Goal: Task Accomplishment & Management: Manage account settings

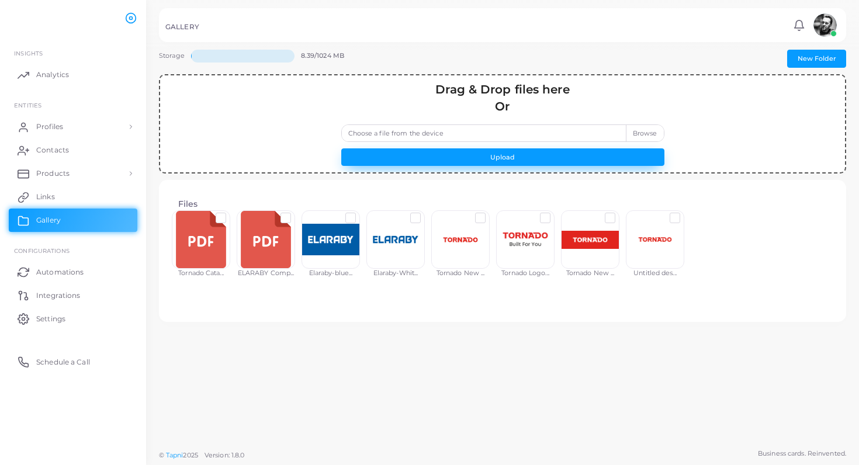
click at [480, 153] on button "Upload" at bounding box center [502, 157] width 323 height 18
click at [636, 131] on label "Choose a file from the device" at bounding box center [502, 133] width 323 height 18
click at [636, 131] on input "Choose a file from the device" at bounding box center [502, 133] width 323 height 18
click at [488, 153] on button "Upload" at bounding box center [502, 157] width 323 height 18
click at [521, 158] on button "Upload" at bounding box center [502, 157] width 323 height 18
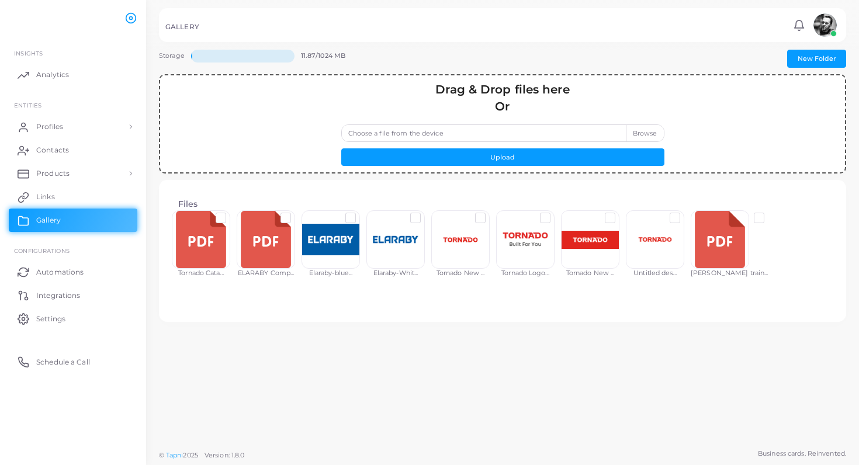
click at [639, 130] on label "Choose a file from the device" at bounding box center [502, 133] width 323 height 18
click at [639, 130] on input "Choose a file from the device" at bounding box center [502, 133] width 323 height 18
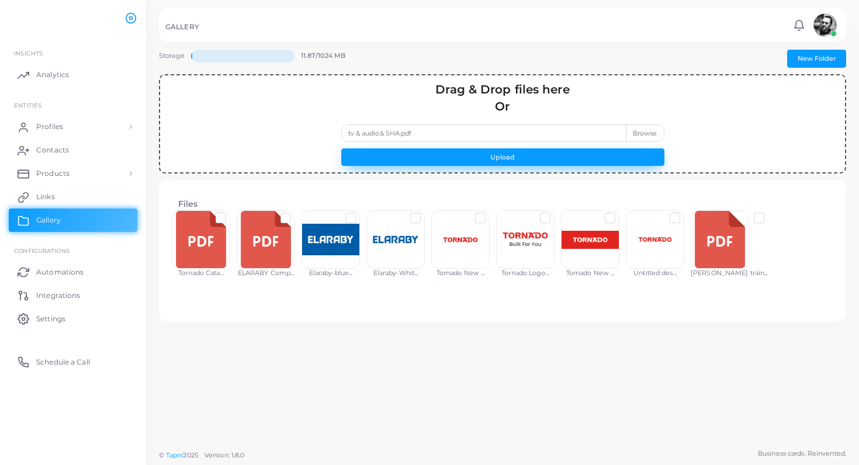
click at [429, 157] on button "Upload" at bounding box center [502, 157] width 323 height 18
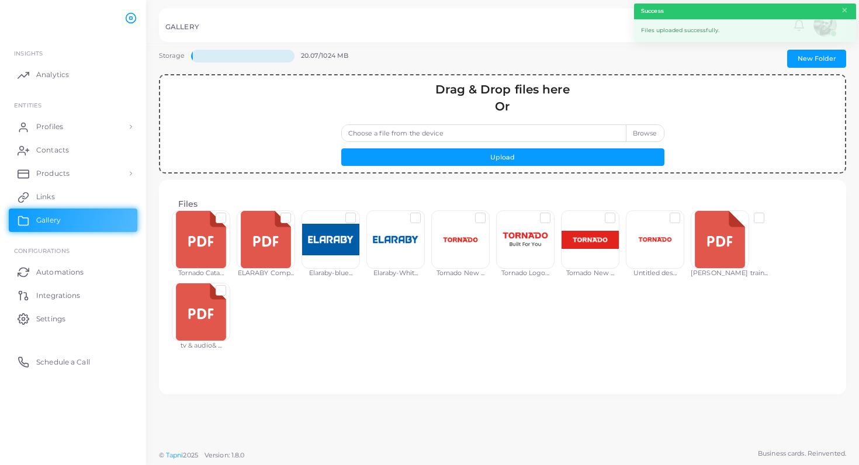
click at [637, 132] on label "Choose a file from the device" at bounding box center [502, 133] width 323 height 18
click at [637, 132] on input "Choose a file from the device" at bounding box center [502, 133] width 323 height 18
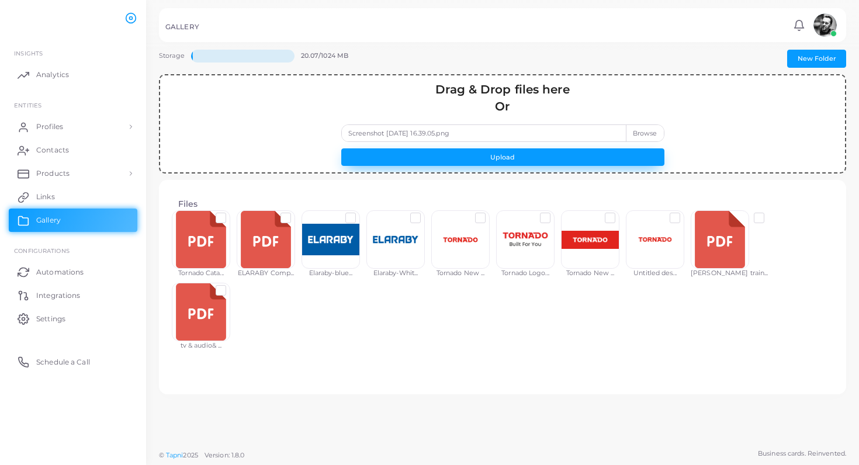
click at [535, 151] on button "Upload" at bounding box center [502, 157] width 323 height 18
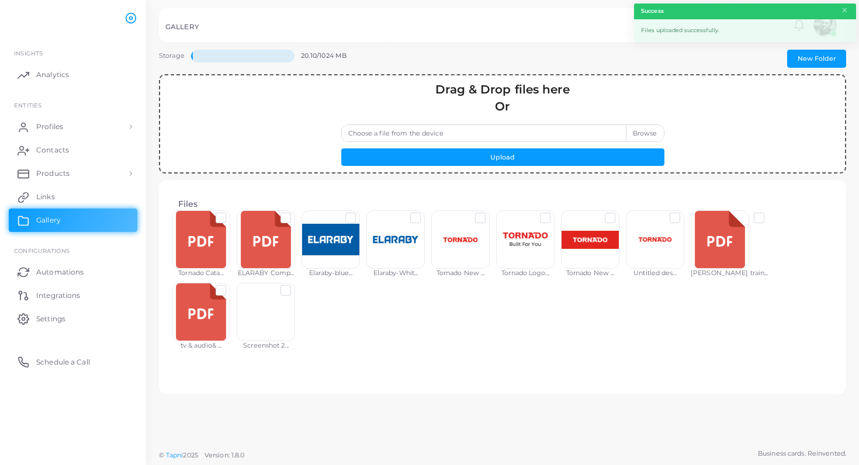
click at [643, 134] on label "Choose a file from the device" at bounding box center [502, 133] width 323 height 18
click at [643, 134] on input "Choose a file from the device" at bounding box center [502, 133] width 323 height 18
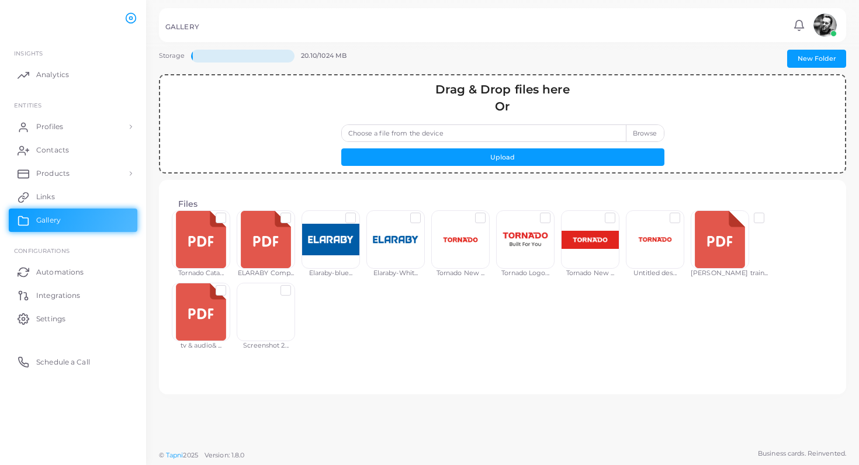
type input "**********"
click at [476, 165] on button "Upload" at bounding box center [502, 157] width 323 height 18
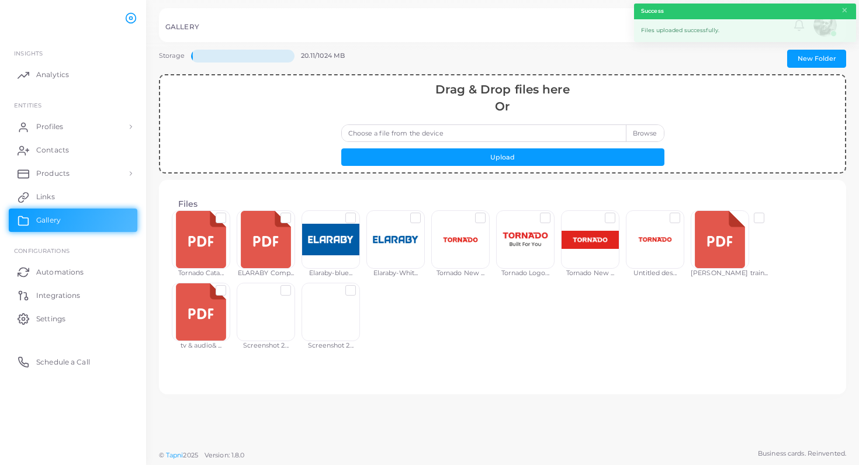
click at [237, 348] on div "Screenshot 2..." at bounding box center [266, 345] width 58 height 9
click at [237, 345] on div "Screenshot 2..." at bounding box center [266, 345] width 58 height 9
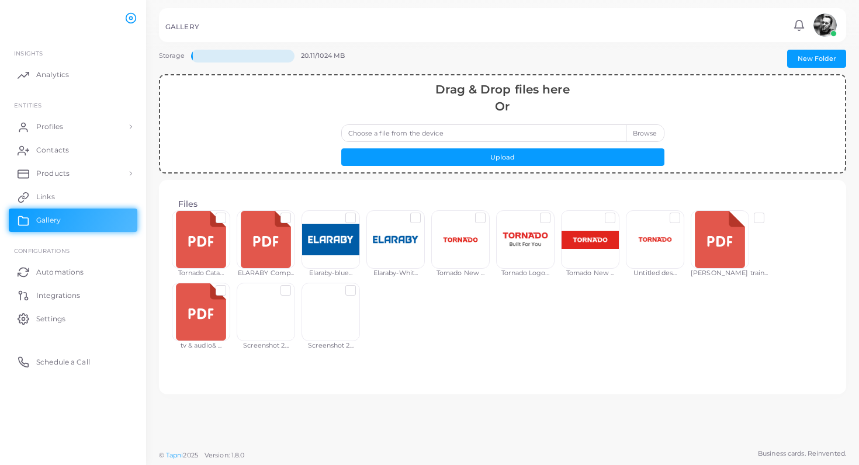
click at [411, 361] on div "Files Tornado Cata... ELARABY Comp... Elaraby-blue... Elaraby-Whit... Tornado N…" at bounding box center [503, 287] width 668 height 196
click at [52, 197] on span "Links" at bounding box center [48, 197] width 19 height 11
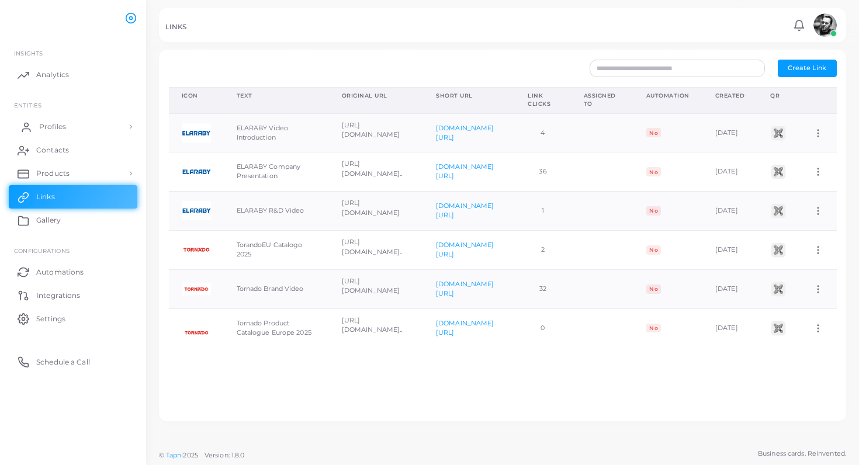
click at [54, 123] on span "Profiles" at bounding box center [52, 127] width 27 height 11
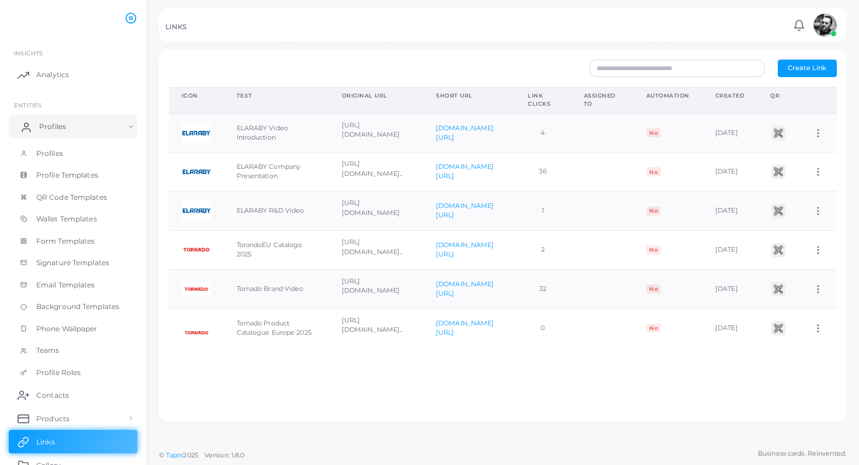
click at [54, 123] on span "Profiles" at bounding box center [52, 127] width 27 height 11
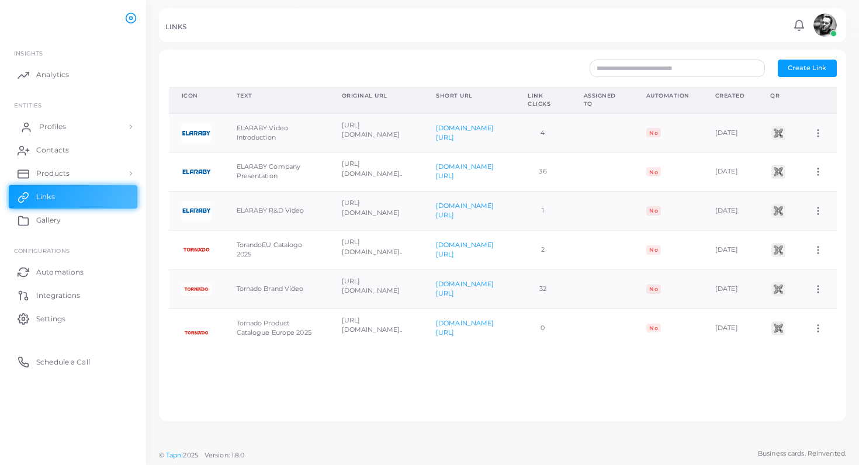
click at [129, 124] on link "Profiles" at bounding box center [73, 126] width 129 height 23
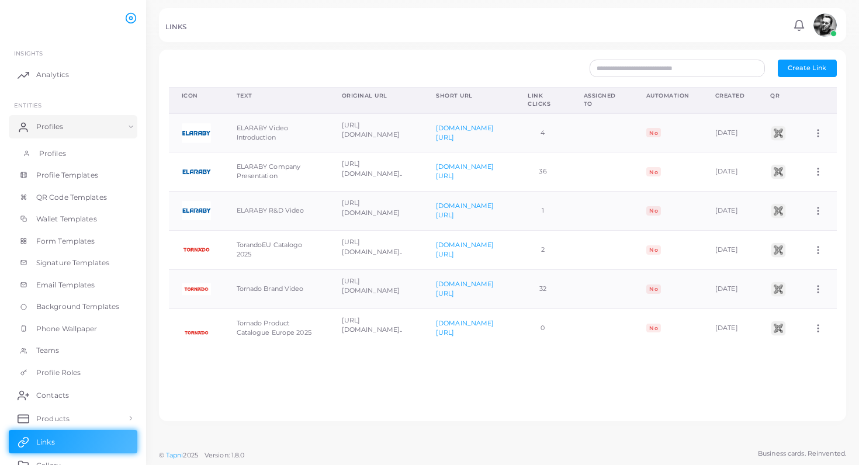
click at [63, 154] on span "Profiles" at bounding box center [52, 153] width 27 height 11
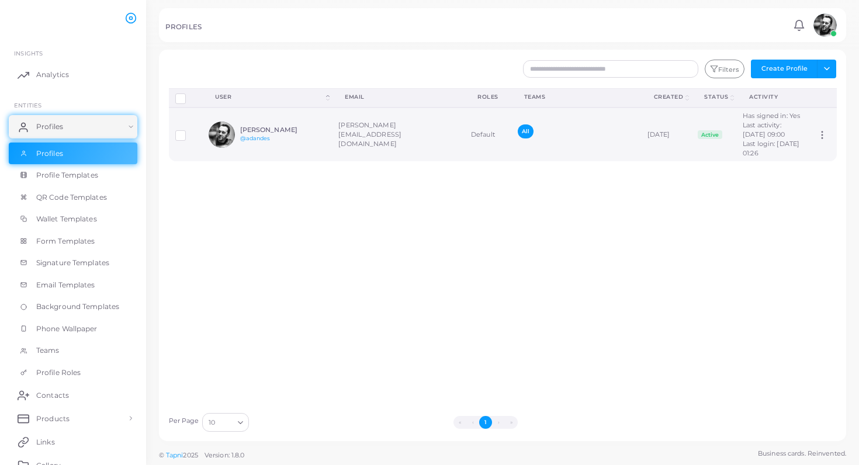
click at [379, 152] on td "[PERSON_NAME][EMAIL_ADDRESS][DOMAIN_NAME]" at bounding box center [398, 135] width 133 height 54
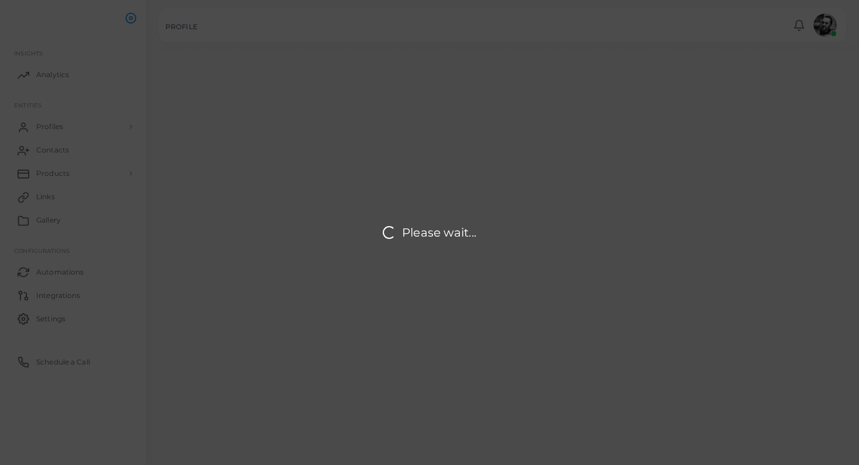
type input "**********"
type textarea "**********"
type input "**********"
type input "*******"
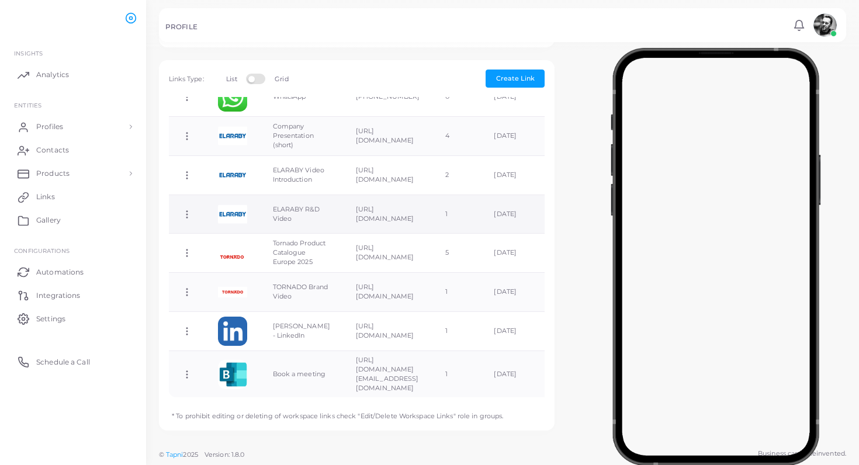
scroll to position [85, 0]
click at [520, 79] on span "Create Link" at bounding box center [515, 78] width 39 height 8
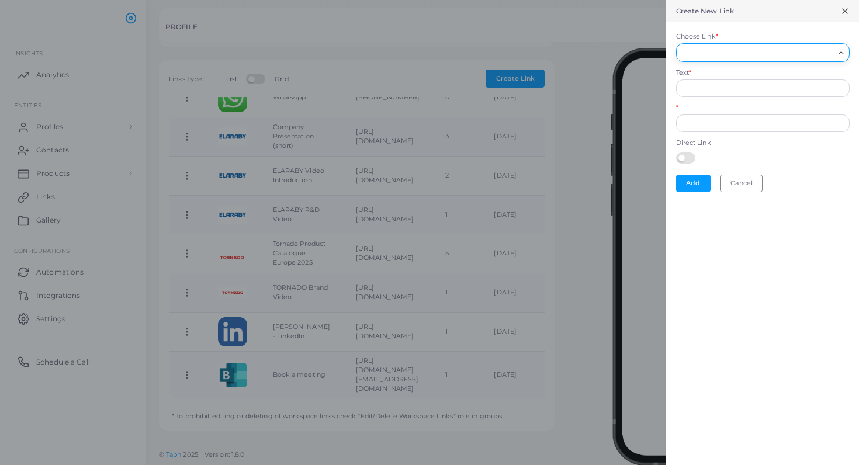
click at [840, 47] on div "Loading..." at bounding box center [842, 51] width 14 height 15
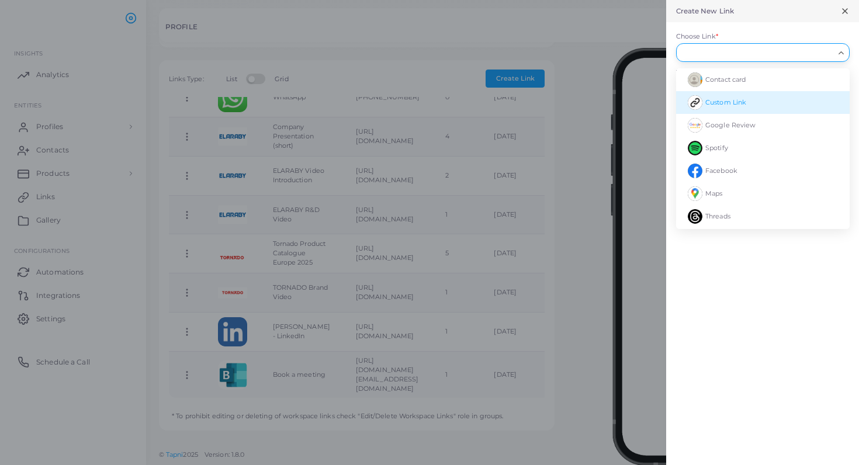
click at [726, 100] on span "Custom Link" at bounding box center [725, 102] width 41 height 8
type input "**********"
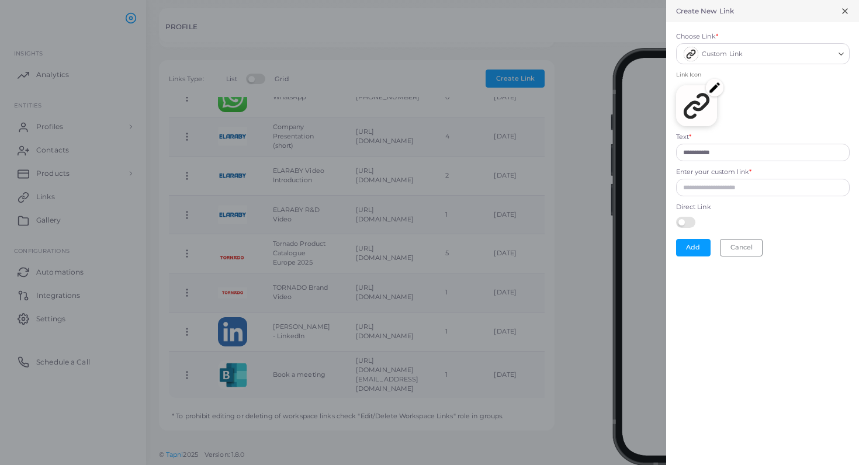
click at [712, 86] on img at bounding box center [715, 88] width 18 height 18
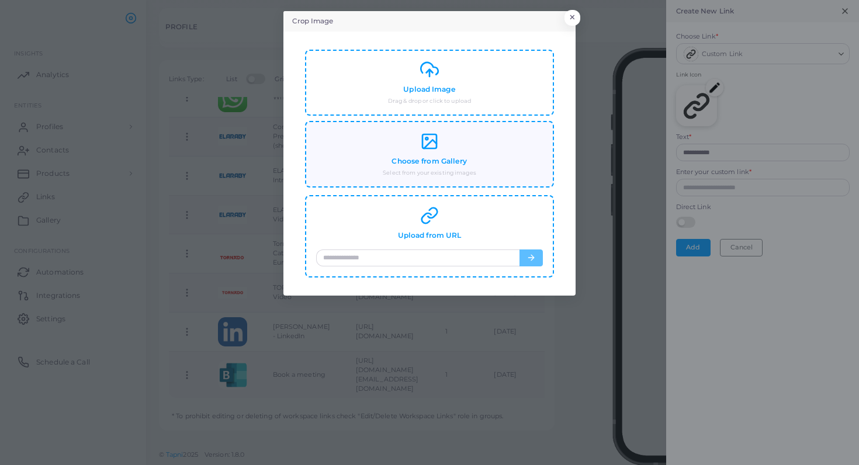
click at [427, 141] on icon at bounding box center [429, 141] width 19 height 19
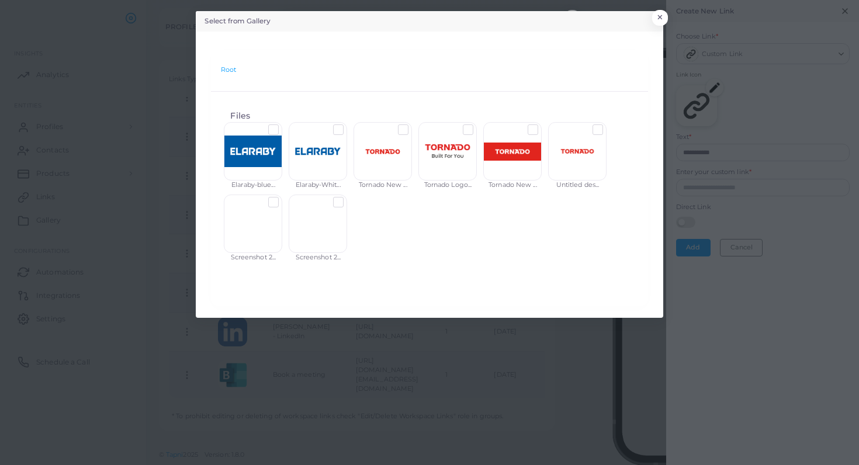
click at [347, 198] on label at bounding box center [347, 198] width 0 height 0
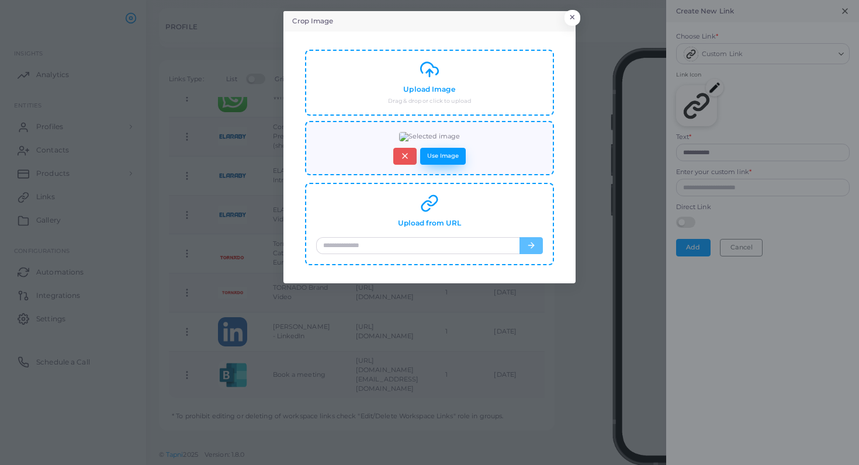
click at [456, 165] on button "Use Image" at bounding box center [443, 156] width 46 height 17
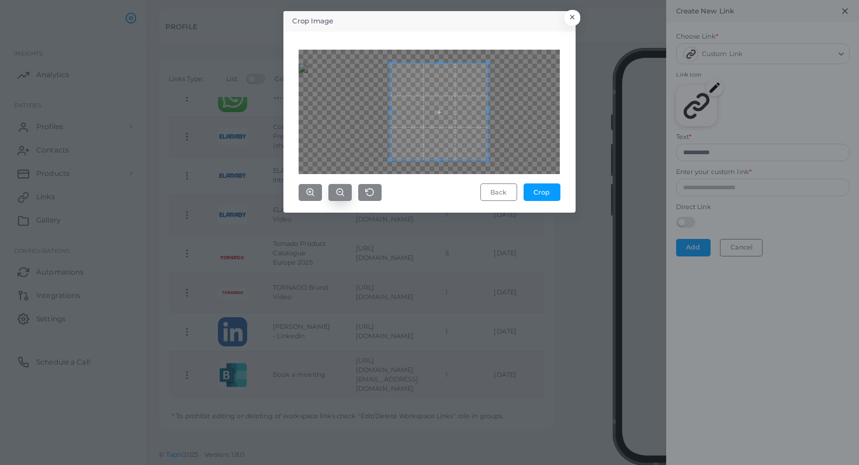
click at [341, 191] on icon "button" at bounding box center [339, 192] width 9 height 9
click at [360, 115] on div at bounding box center [429, 112] width 261 height 124
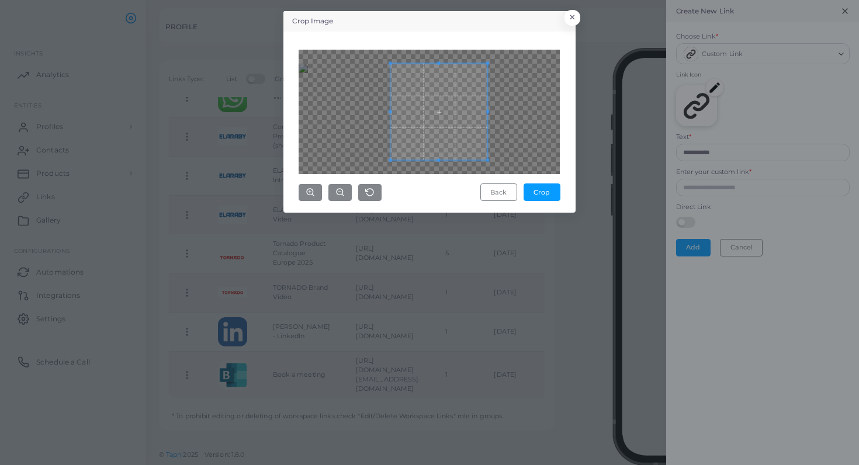
click at [269, 114] on div "Crop Image × Back Crop" at bounding box center [429, 232] width 859 height 465
click at [558, 104] on div at bounding box center [429, 112] width 261 height 124
click at [411, 107] on span at bounding box center [431, 111] width 97 height 97
click at [343, 189] on icon "button" at bounding box center [339, 192] width 9 height 9
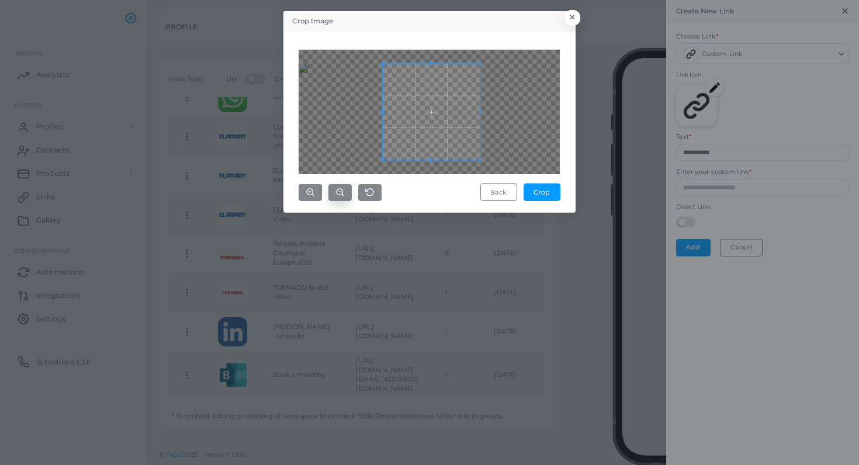
click at [343, 189] on icon "button" at bounding box center [339, 192] width 9 height 9
click at [307, 189] on icon "button" at bounding box center [310, 192] width 9 height 9
click at [331, 190] on button "button" at bounding box center [339, 192] width 23 height 17
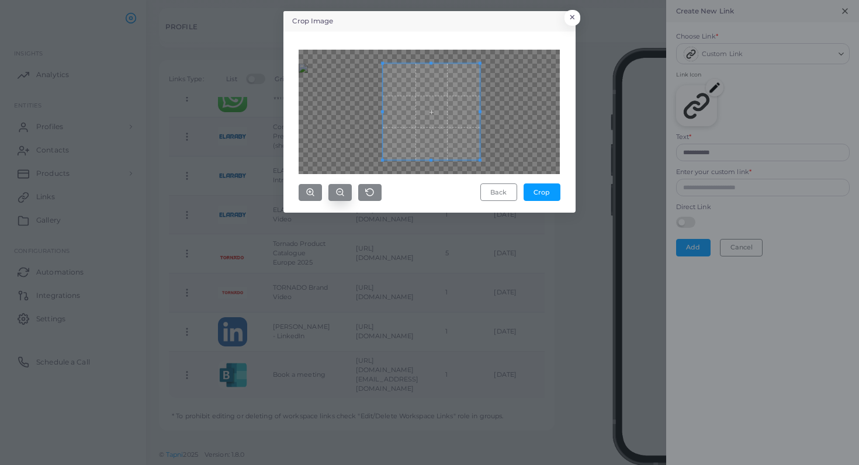
click at [331, 190] on button "button" at bounding box center [339, 192] width 23 height 17
click at [365, 192] on button "button" at bounding box center [369, 192] width 23 height 17
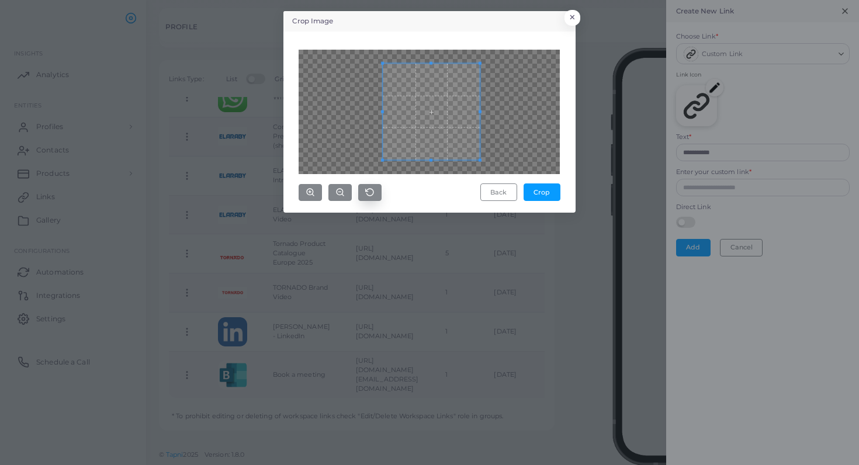
click at [365, 192] on button "button" at bounding box center [369, 192] width 23 height 17
click at [487, 185] on button "Back" at bounding box center [498, 192] width 37 height 18
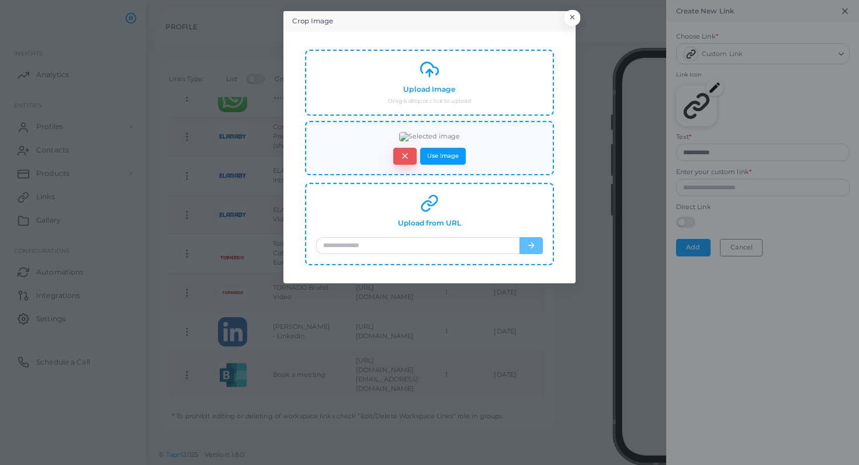
click at [410, 161] on icon "button" at bounding box center [404, 155] width 9 height 9
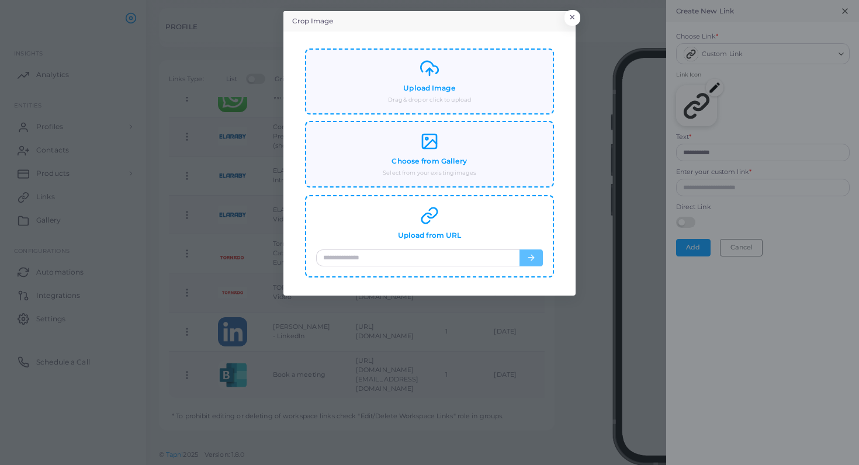
click at [430, 71] on line at bounding box center [430, 71] width 0 height 7
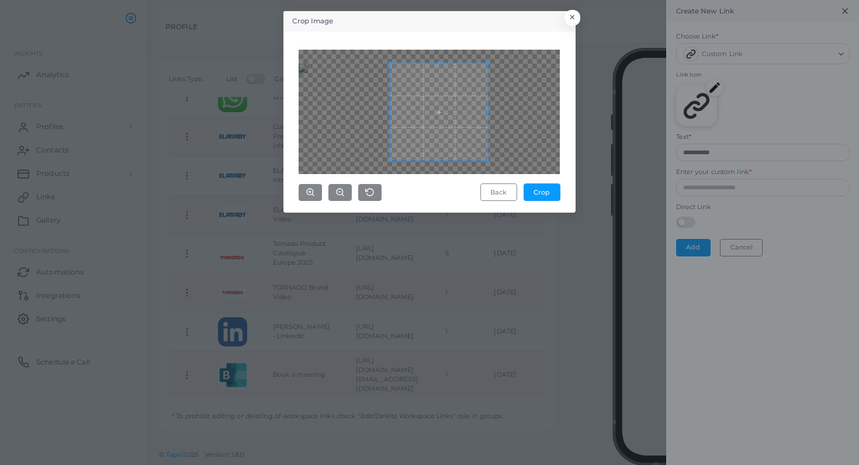
click at [566, 113] on div "Back Crop" at bounding box center [429, 122] width 279 height 168
click at [392, 112] on span at bounding box center [439, 111] width 97 height 97
click at [326, 99] on div at bounding box center [429, 112] width 261 height 124
click at [341, 189] on circle "button" at bounding box center [340, 192] width 6 height 6
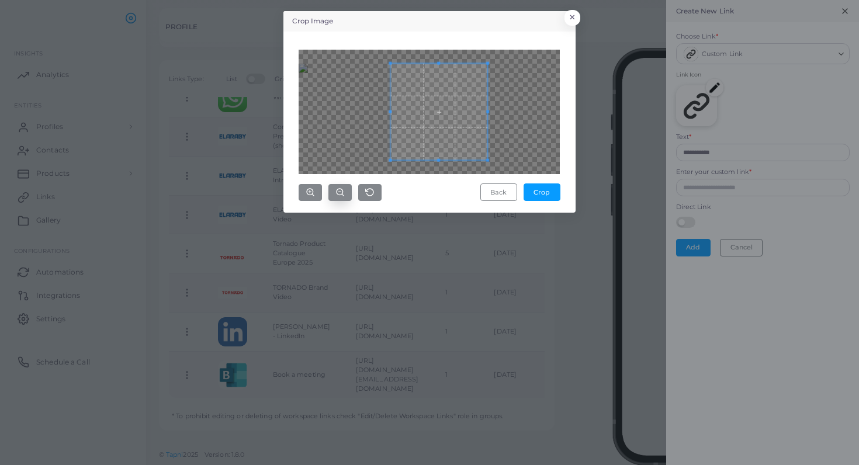
click at [341, 189] on circle "button" at bounding box center [340, 192] width 6 height 6
click at [574, 19] on button "×" at bounding box center [571, 20] width 16 height 15
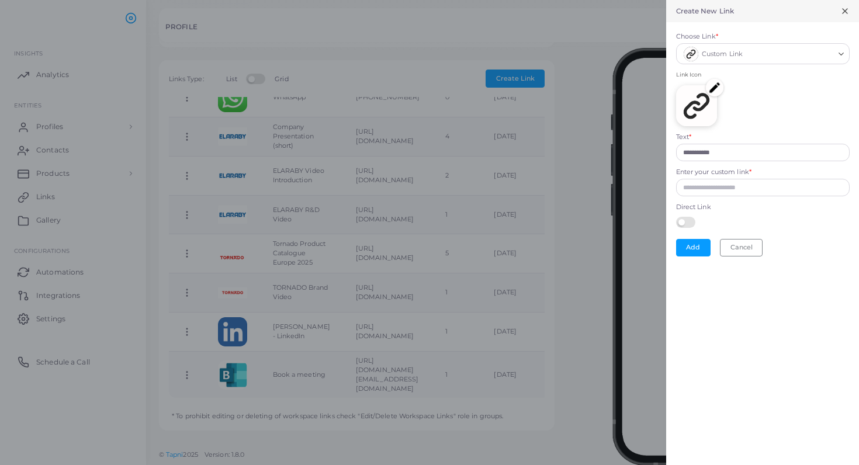
click at [713, 86] on img at bounding box center [715, 88] width 18 height 18
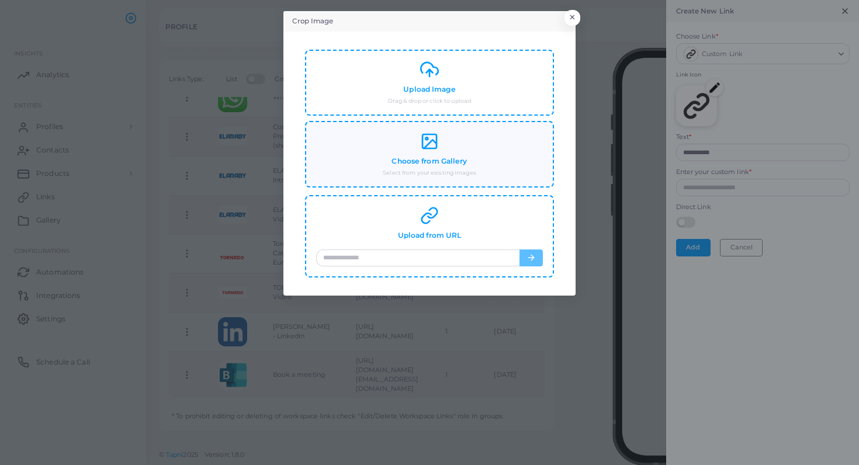
click at [430, 136] on icon at bounding box center [429, 141] width 19 height 19
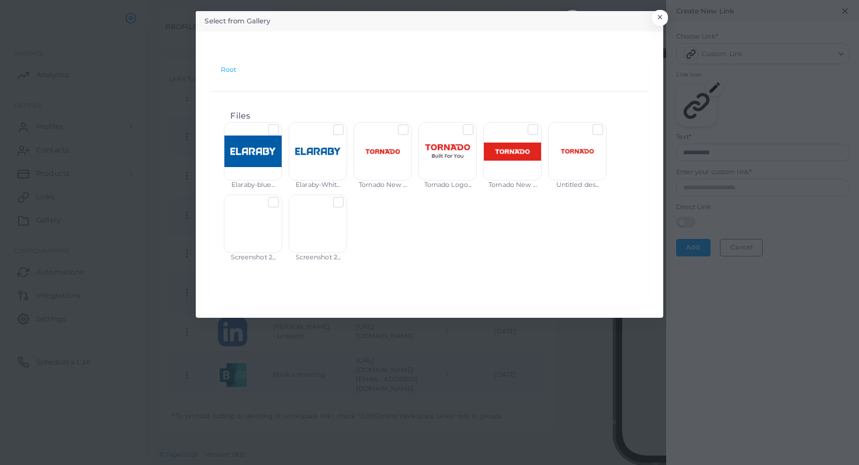
click at [282, 198] on label at bounding box center [282, 198] width 0 height 0
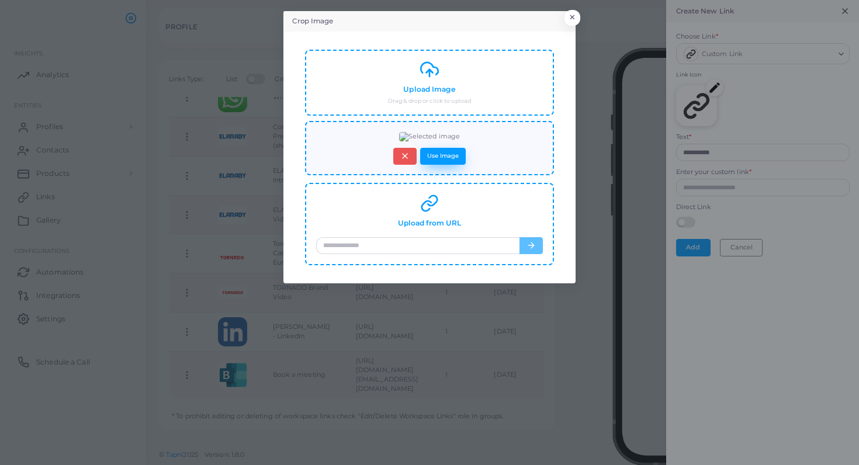
click at [438, 165] on button "Use Image" at bounding box center [443, 156] width 46 height 17
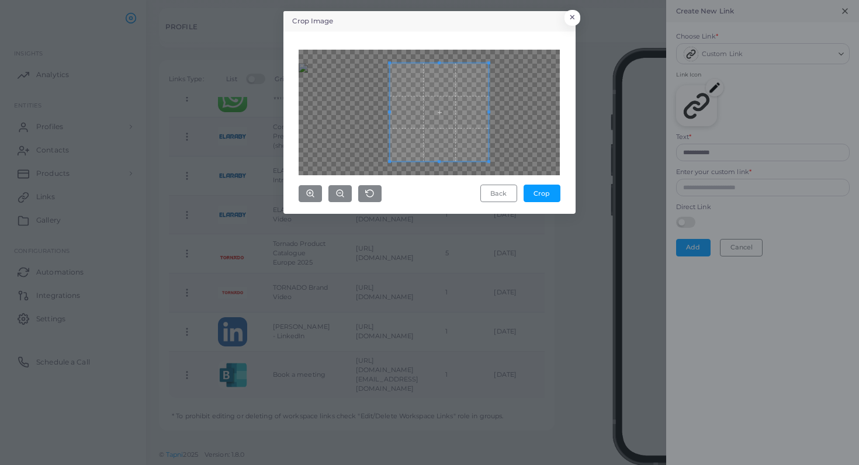
click at [327, 127] on div at bounding box center [429, 113] width 261 height 126
click at [573, 16] on button "×" at bounding box center [571, 20] width 16 height 15
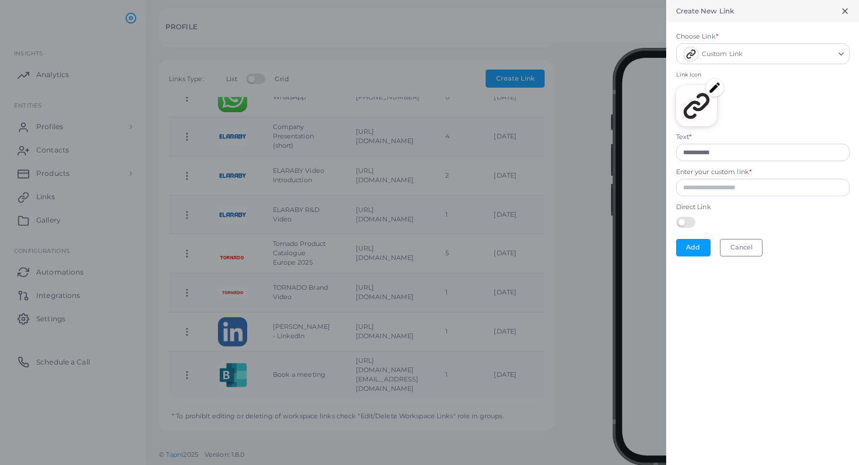
click at [57, 195] on div at bounding box center [429, 232] width 859 height 465
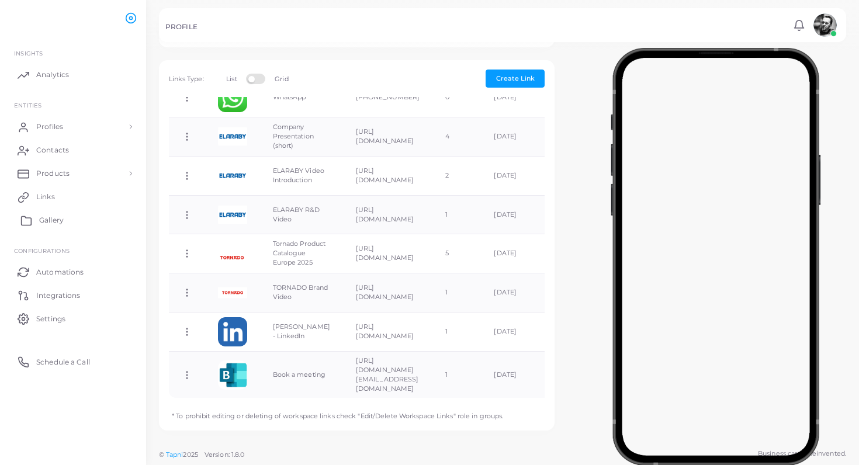
click at [53, 224] on span "Gallery" at bounding box center [51, 220] width 25 height 11
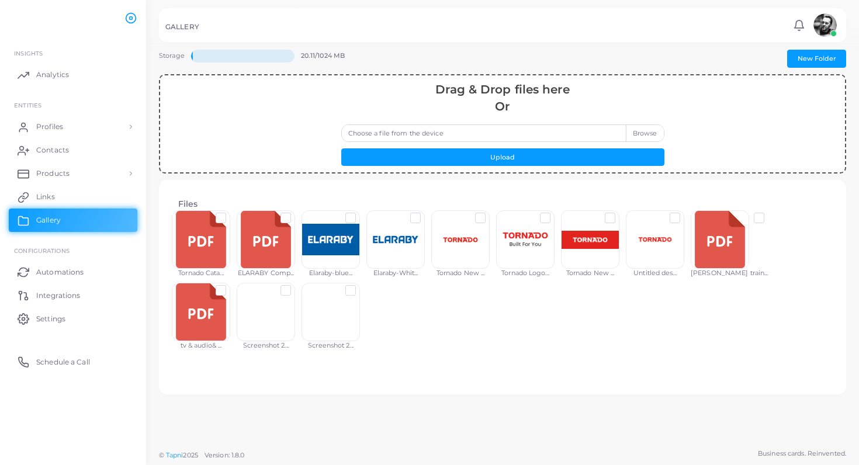
click at [360, 286] on label at bounding box center [360, 286] width 0 height 0
click at [295, 286] on label at bounding box center [295, 286] width 0 height 0
click at [478, 355] on button "Delete Files" at bounding box center [464, 357] width 60 height 18
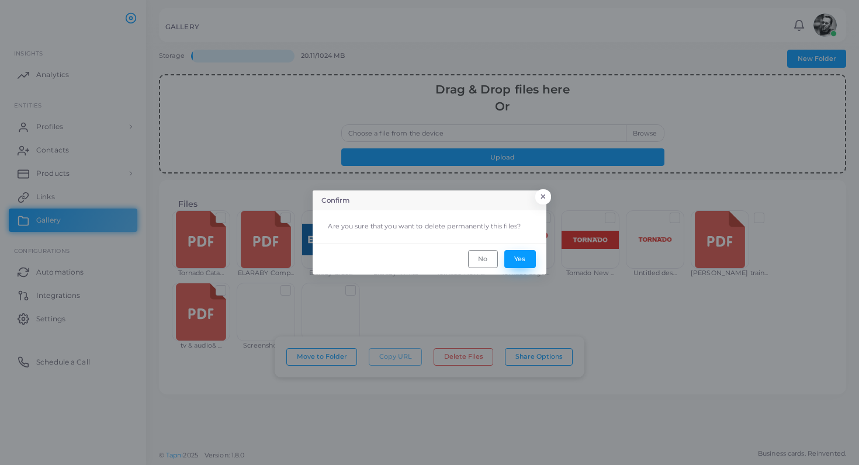
click at [522, 259] on button "Yes" at bounding box center [520, 259] width 32 height 18
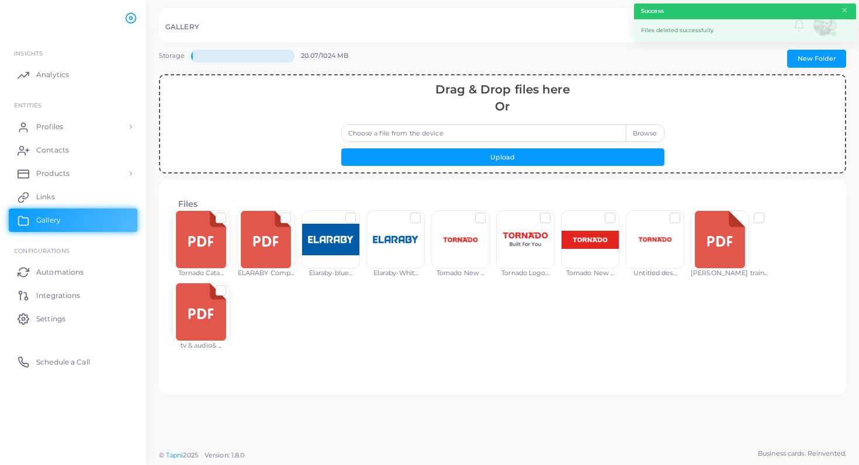
click at [203, 232] on div at bounding box center [201, 239] width 58 height 58
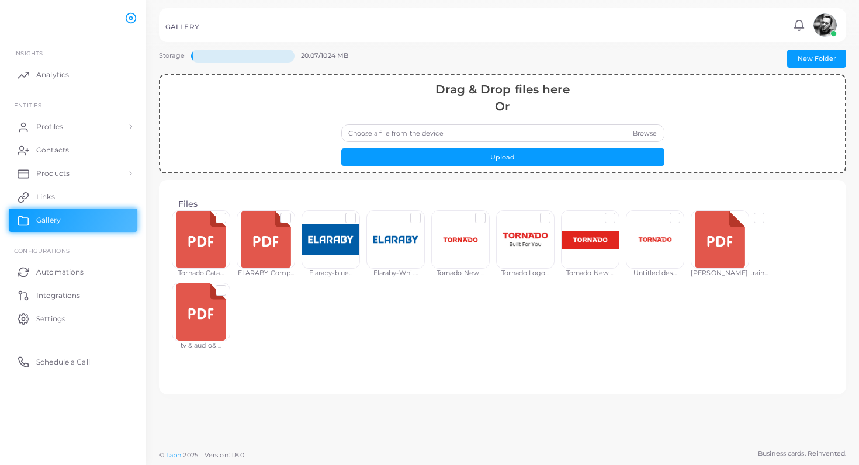
click at [230, 213] on label at bounding box center [230, 213] width 0 height 0
click at [455, 355] on button "Delete File" at bounding box center [463, 357] width 56 height 18
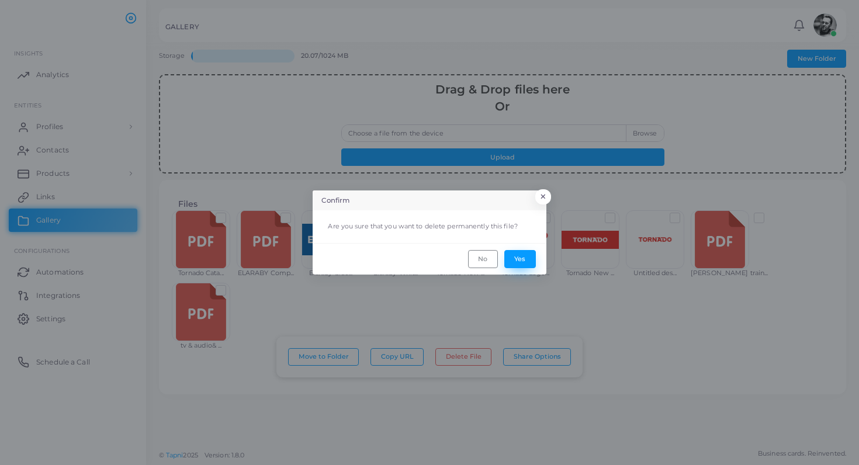
click at [516, 260] on button "Yes" at bounding box center [520, 259] width 32 height 18
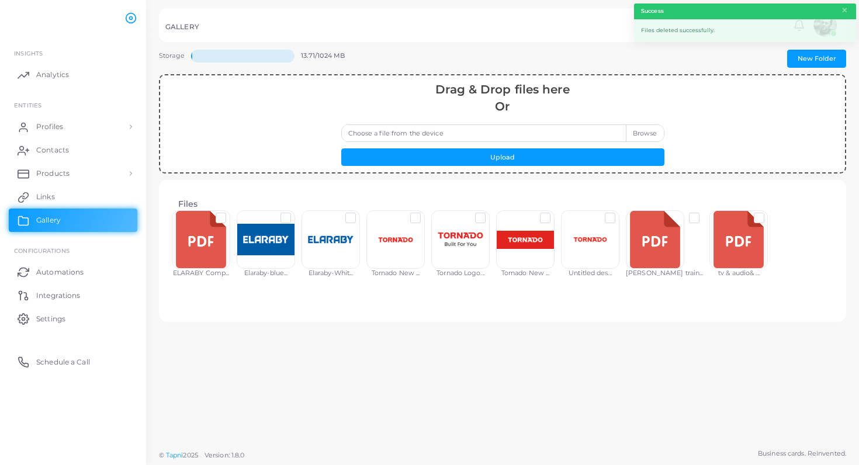
click at [391, 235] on div at bounding box center [395, 239] width 58 height 58
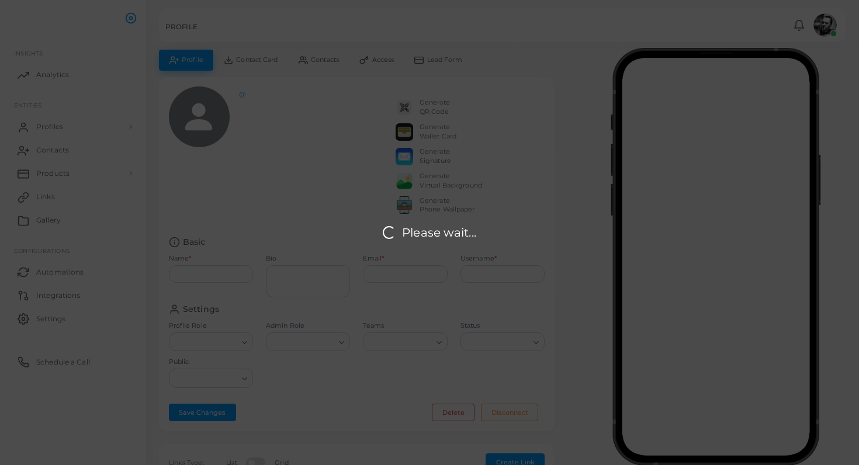
type input "**********"
type textarea "**********"
type input "**********"
type input "*******"
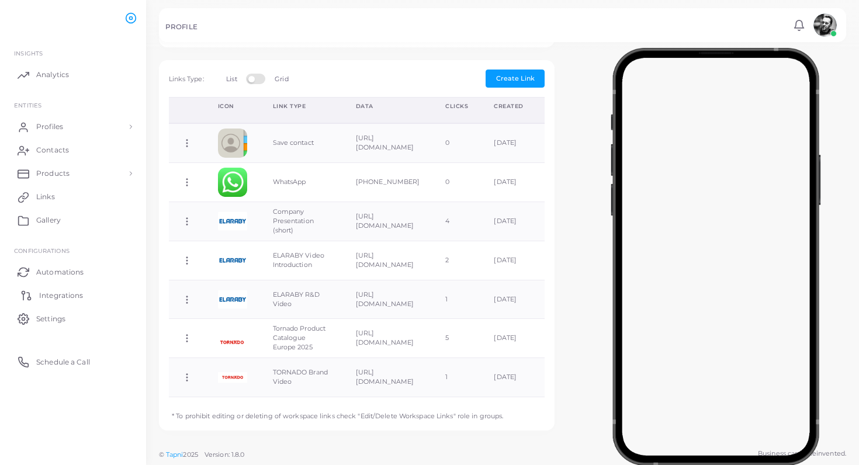
scroll to position [385, 0]
click at [61, 191] on link "Links" at bounding box center [73, 196] width 129 height 23
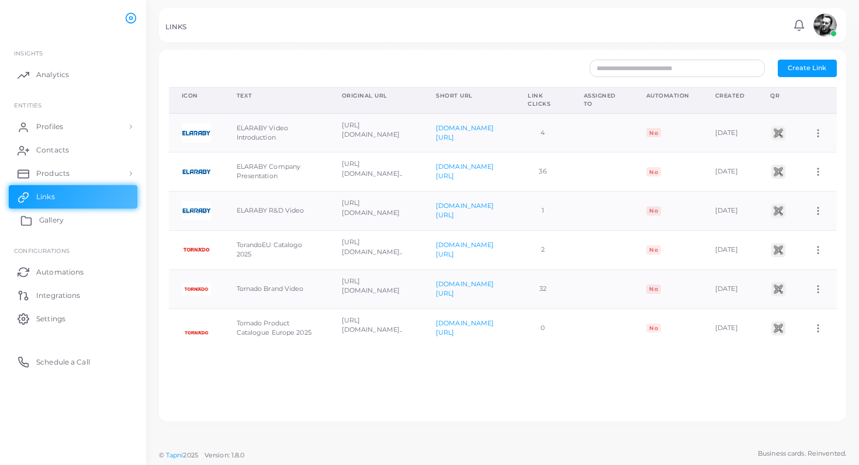
click at [61, 221] on span "Gallery" at bounding box center [51, 220] width 25 height 11
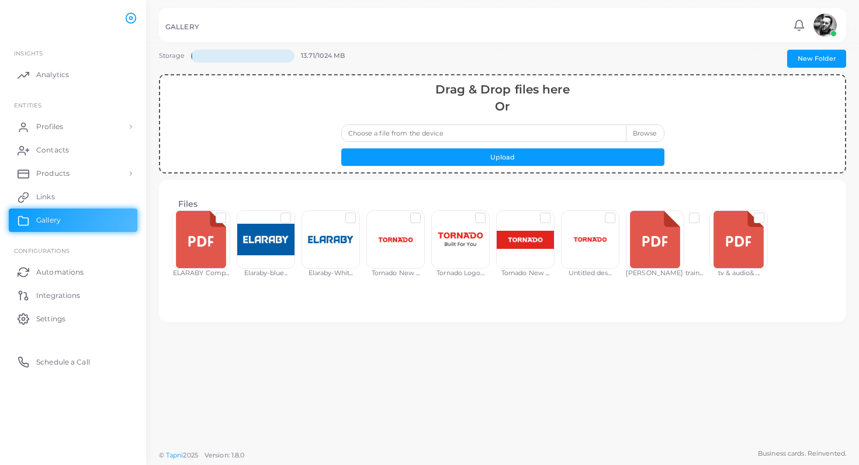
click at [425, 213] on label at bounding box center [425, 213] width 0 height 0
click at [465, 354] on button "Delete File" at bounding box center [463, 357] width 56 height 18
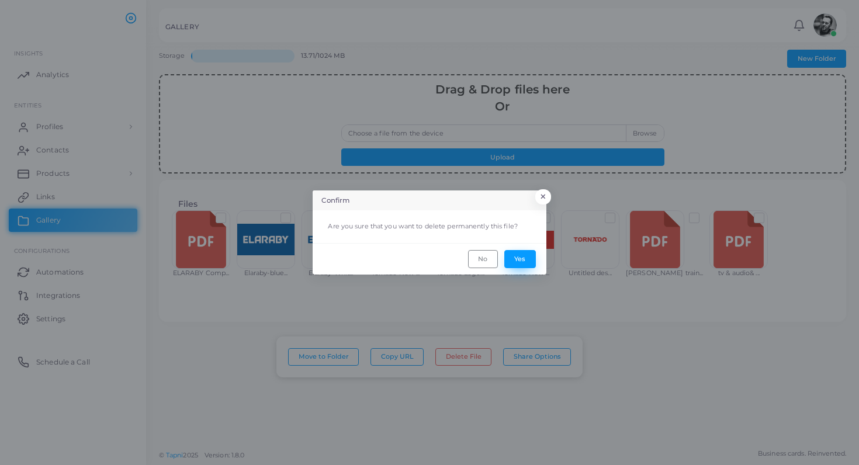
click at [525, 258] on button "Yes" at bounding box center [520, 259] width 32 height 18
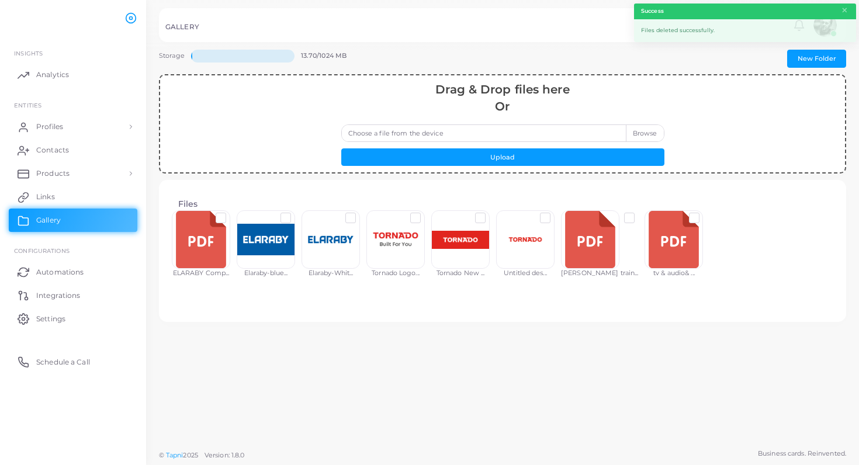
click at [600, 275] on div "[PERSON_NAME] train..." at bounding box center [599, 273] width 77 height 9
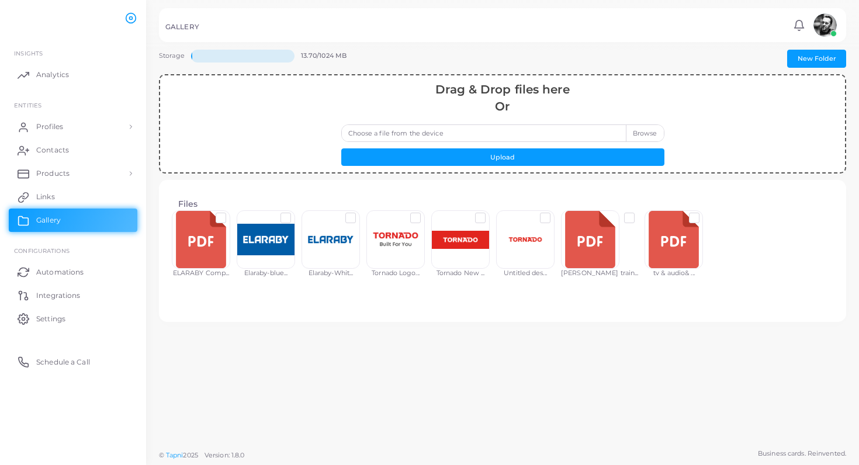
click at [638, 213] on label at bounding box center [638, 213] width 0 height 0
click at [703, 213] on label at bounding box center [703, 213] width 0 height 0
click at [469, 356] on button "Delete Files" at bounding box center [464, 357] width 60 height 18
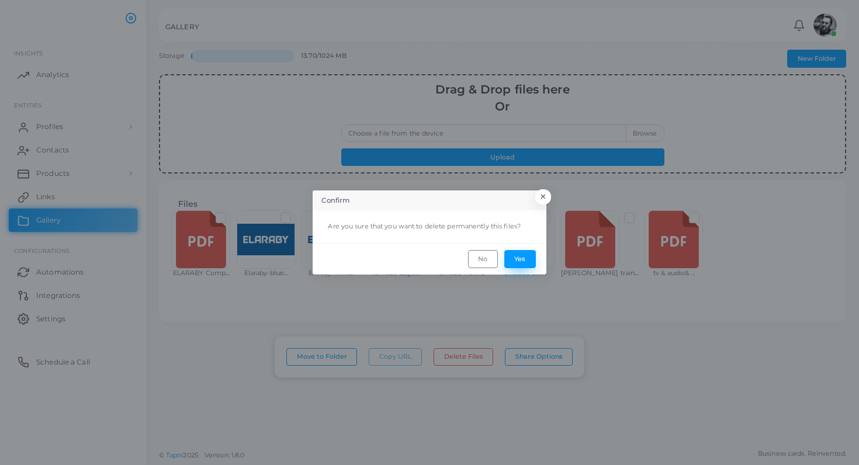
click at [508, 259] on button "Yes" at bounding box center [520, 259] width 32 height 18
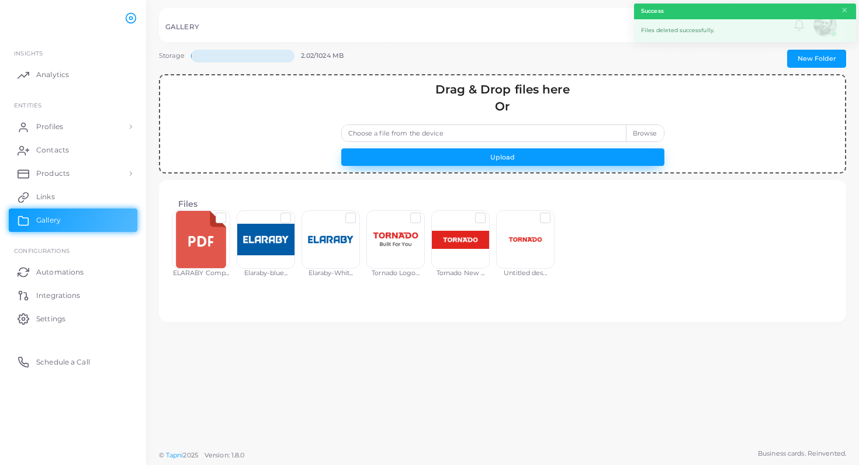
click at [441, 151] on button "Upload" at bounding box center [502, 157] width 323 height 18
click at [501, 161] on button "Upload" at bounding box center [502, 157] width 323 height 18
click at [643, 137] on label "Choose a file from the device" at bounding box center [502, 133] width 323 height 18
click at [643, 137] on input "Choose a file from the device" at bounding box center [502, 133] width 323 height 18
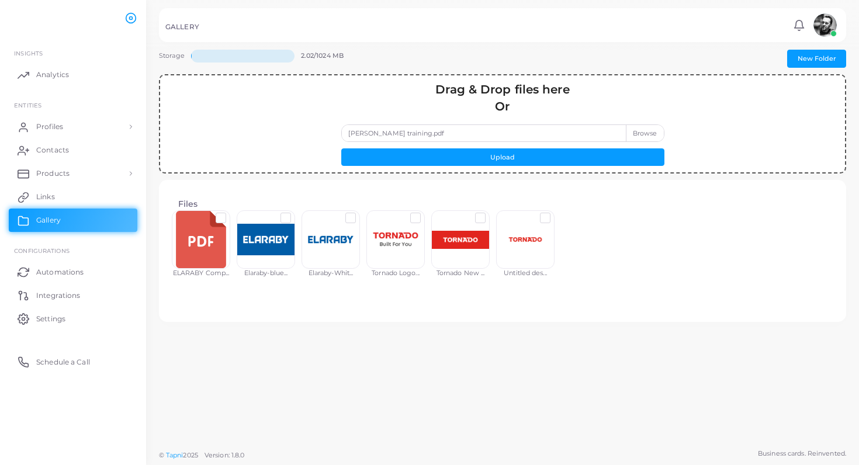
click at [392, 129] on label "[PERSON_NAME] training.pdf" at bounding box center [502, 133] width 323 height 18
click at [392, 129] on input "[PERSON_NAME] training.pdf" at bounding box center [502, 133] width 323 height 18
drag, startPoint x: 499, startPoint y: 131, endPoint x: 322, endPoint y: 133, distance: 177.1
click at [322, 133] on div "Drag & Drop files here Or [PERSON_NAME] training.pdf Upload" at bounding box center [503, 123] width 672 height 85
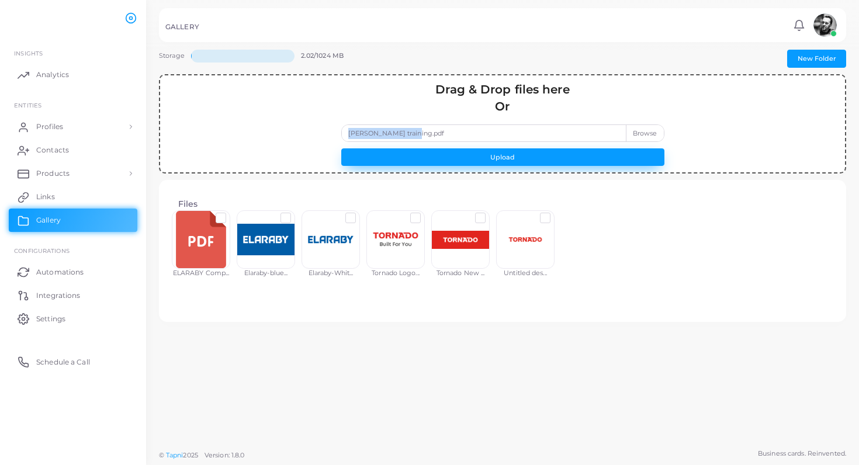
click at [565, 154] on button "Upload" at bounding box center [502, 157] width 323 height 18
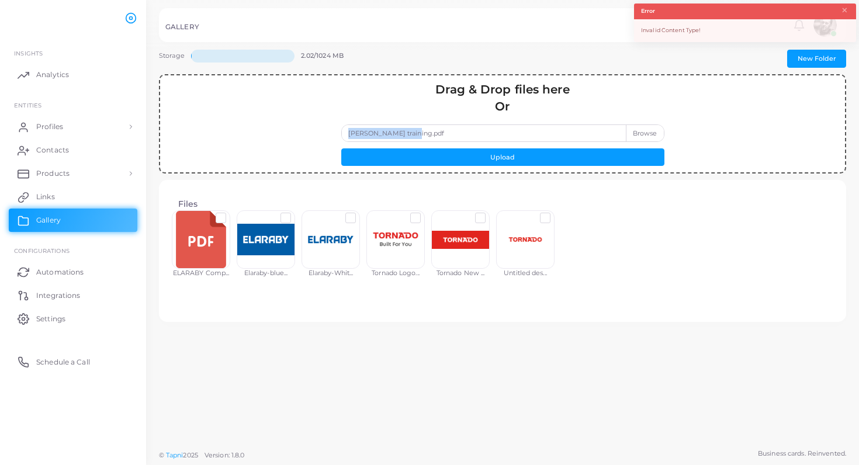
click at [642, 132] on label "[PERSON_NAME] training.pdf" at bounding box center [502, 133] width 323 height 18
click at [642, 132] on input "[PERSON_NAME] training.pdf" at bounding box center [502, 133] width 323 height 18
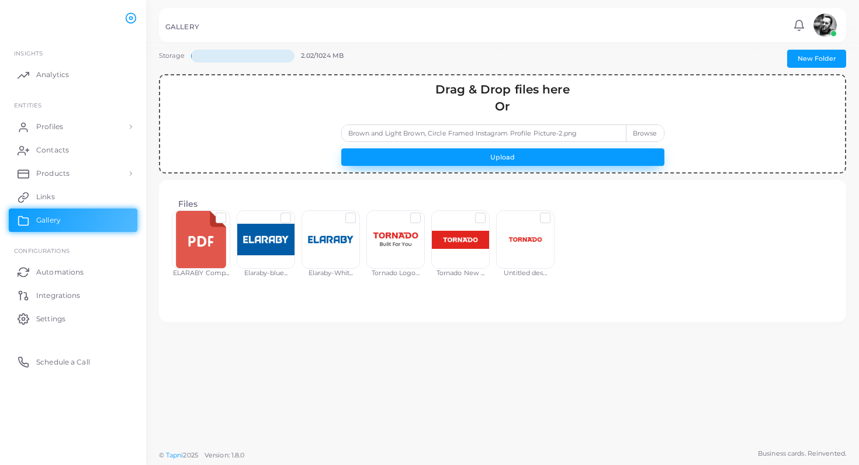
click at [585, 152] on button "Upload" at bounding box center [502, 157] width 323 height 18
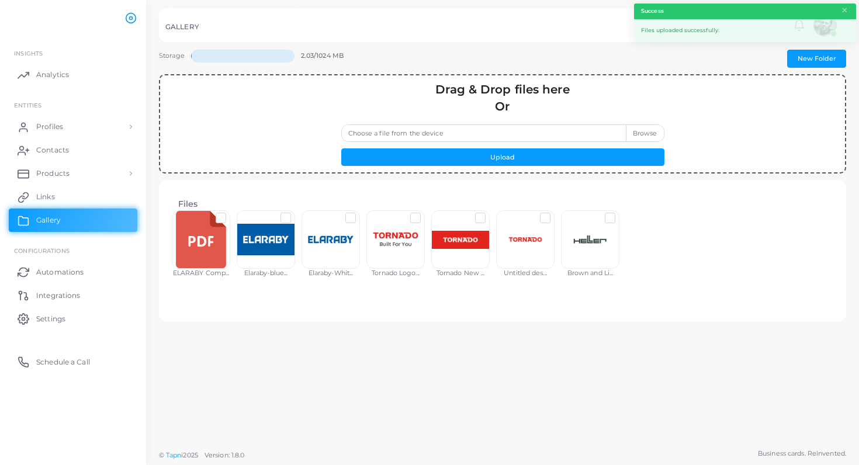
click at [638, 134] on label "Choose a file from the device" at bounding box center [502, 133] width 323 height 18
click at [638, 134] on input "Choose a file from the device" at bounding box center [502, 133] width 323 height 18
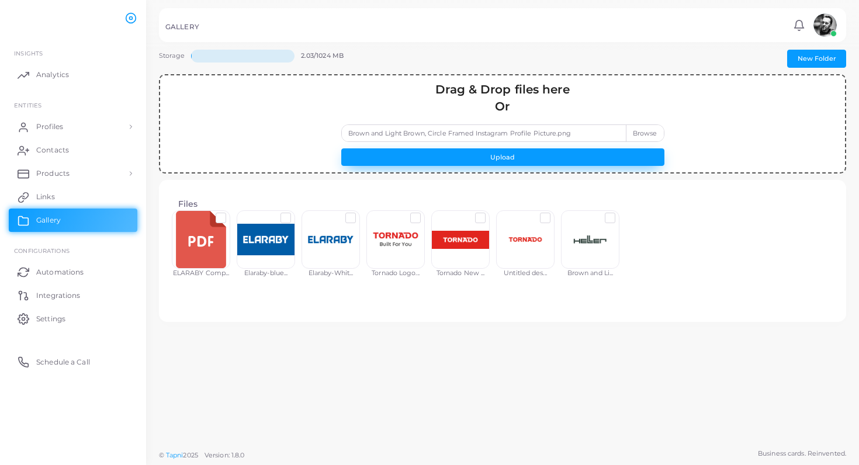
click at [590, 155] on button "Upload" at bounding box center [502, 157] width 323 height 18
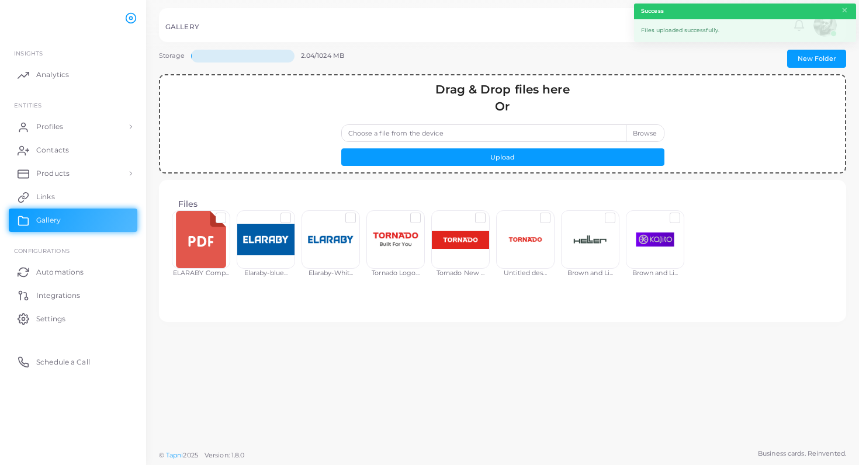
click at [646, 134] on label "Choose a file from the device" at bounding box center [502, 133] width 323 height 18
click at [646, 134] on input "Choose a file from the device" at bounding box center [502, 133] width 323 height 18
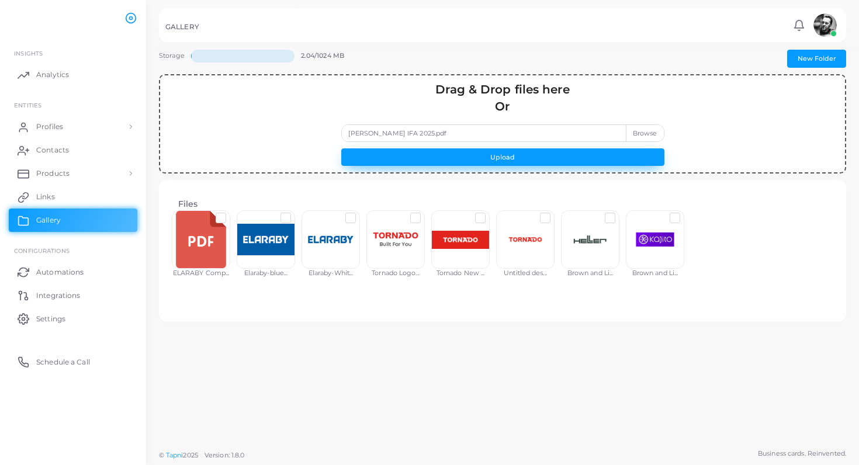
click at [524, 159] on button "Upload" at bounding box center [502, 157] width 323 height 18
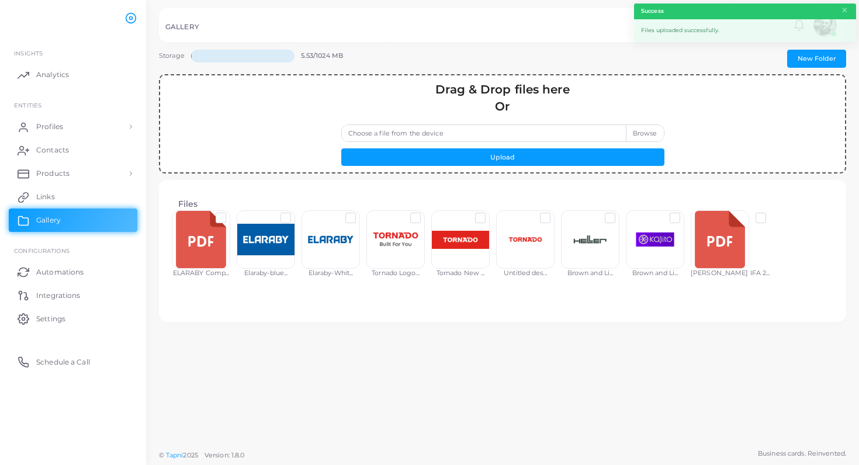
click at [648, 134] on label "Choose a file from the device" at bounding box center [502, 133] width 323 height 18
click at [648, 134] on input "Choose a file from the device" at bounding box center [502, 133] width 323 height 18
type input "**********"
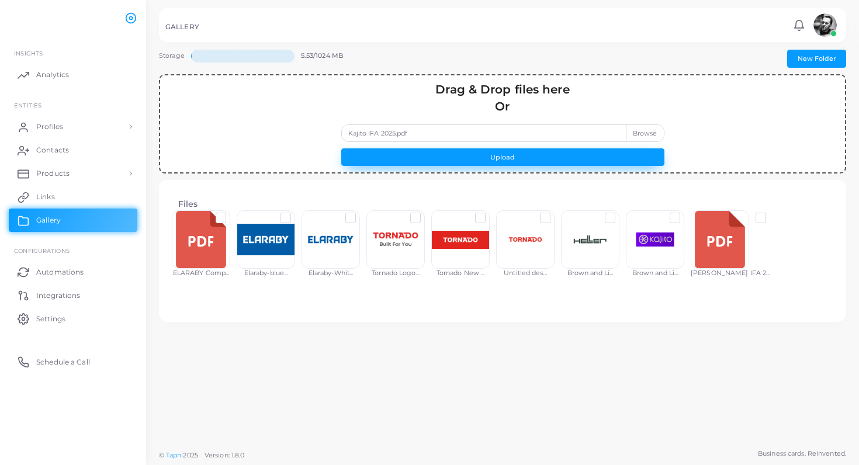
click at [524, 153] on button "Upload" at bounding box center [502, 157] width 323 height 18
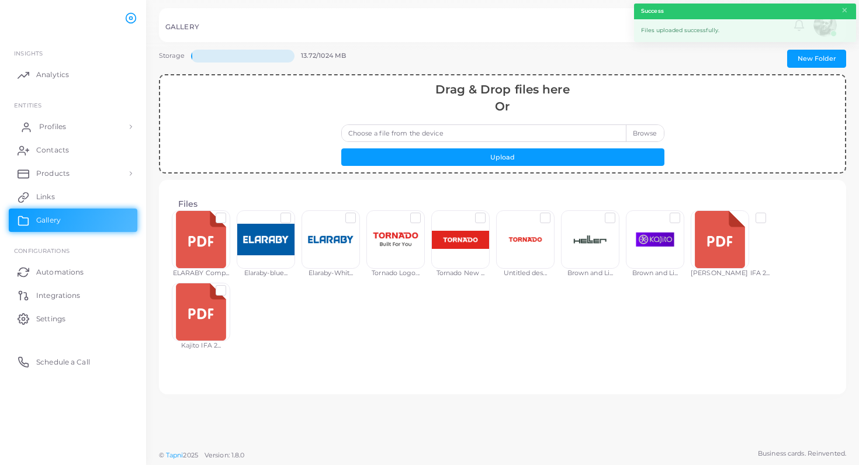
click at [59, 132] on link "Profiles" at bounding box center [73, 126] width 129 height 23
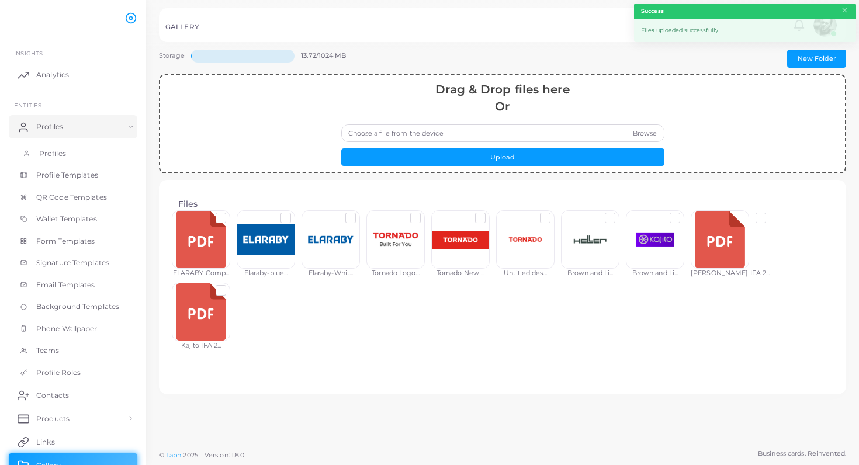
click at [81, 154] on link "Profiles" at bounding box center [73, 154] width 129 height 22
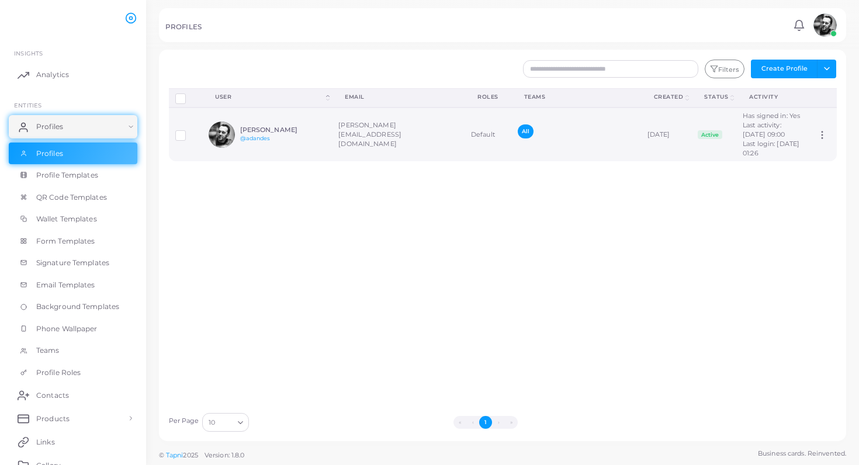
click at [278, 134] on h6 "[PERSON_NAME]" at bounding box center [283, 130] width 86 height 8
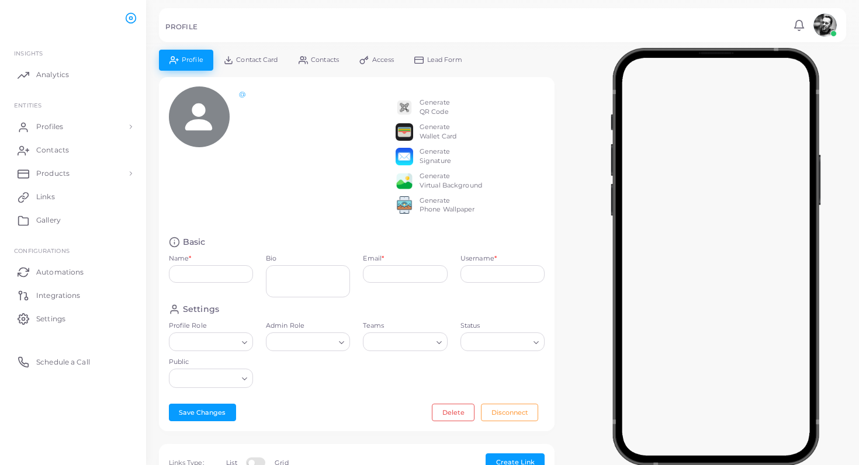
type input "**********"
type textarea "**********"
type input "**********"
type input "*******"
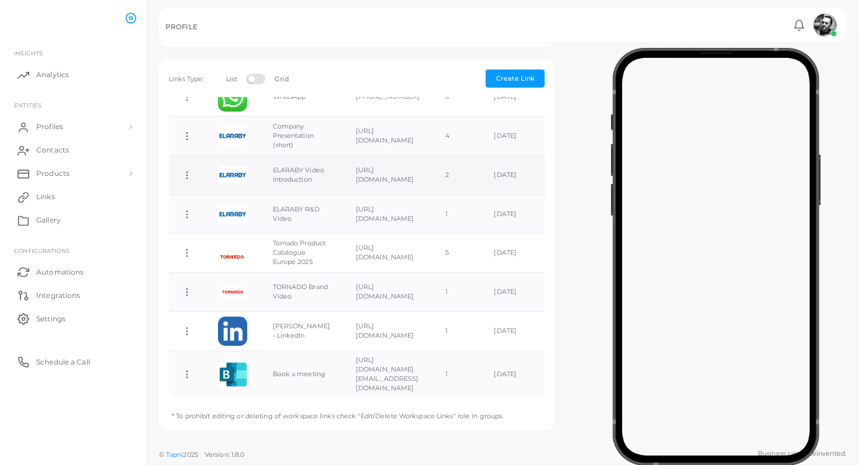
scroll to position [85, 0]
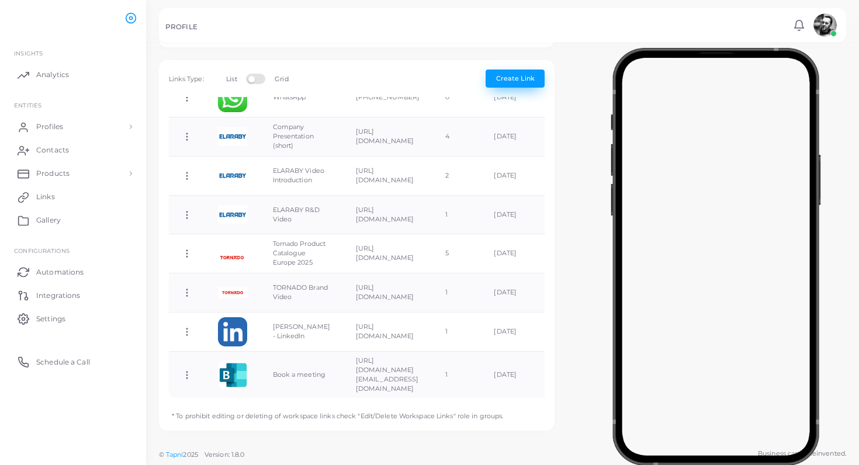
click at [514, 77] on span "Create Link" at bounding box center [515, 78] width 39 height 8
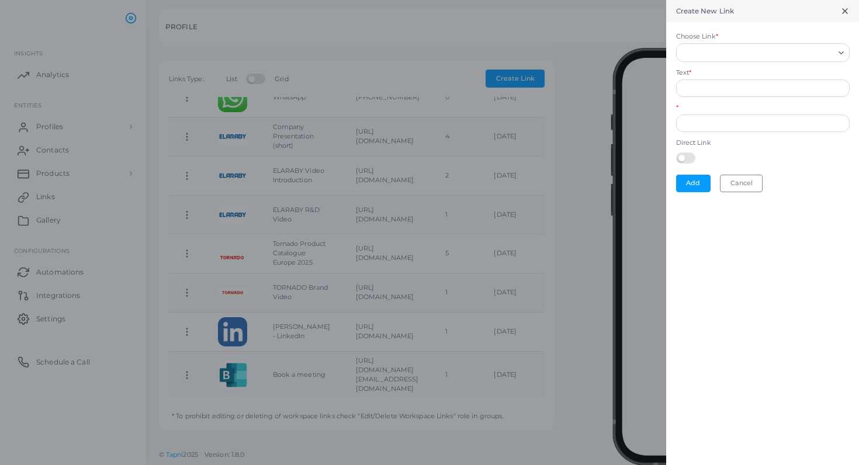
click at [842, 50] on icon "Search for option" at bounding box center [841, 53] width 9 height 9
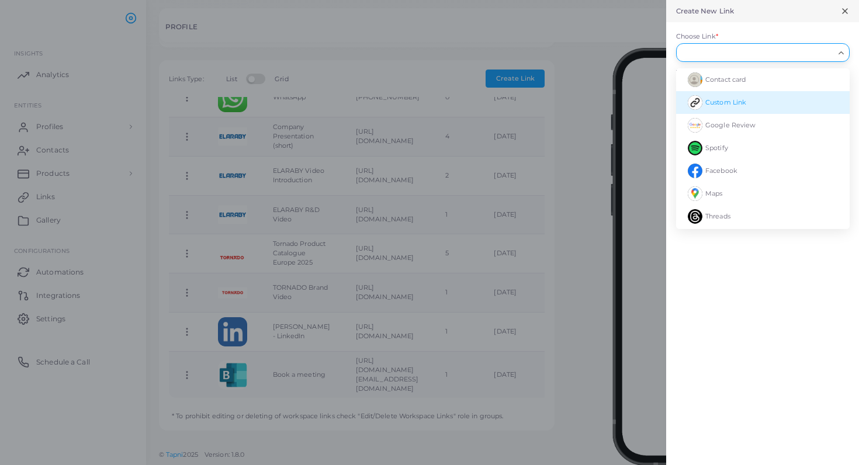
click at [708, 100] on span "Custom Link" at bounding box center [725, 102] width 41 height 8
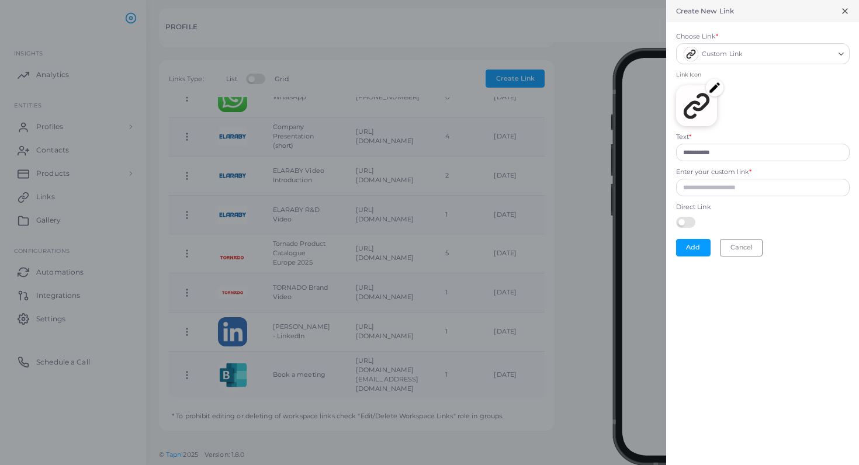
click at [709, 89] on img at bounding box center [715, 88] width 18 height 18
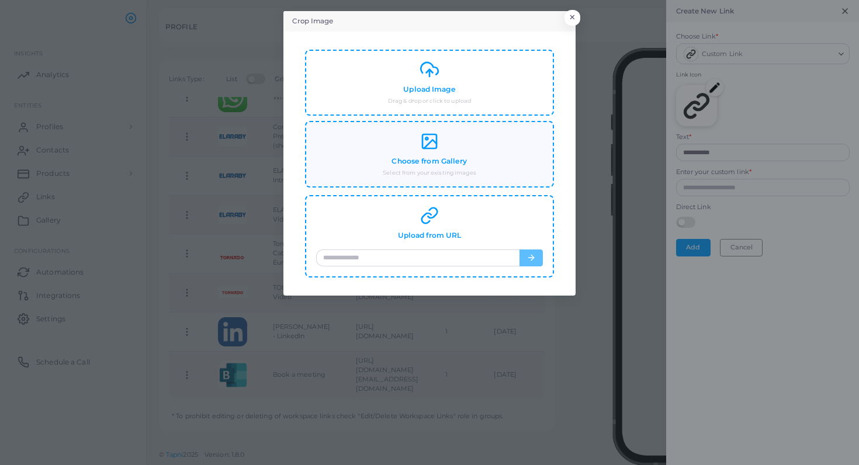
click at [435, 157] on h4 "Choose from Gallery" at bounding box center [429, 161] width 75 height 9
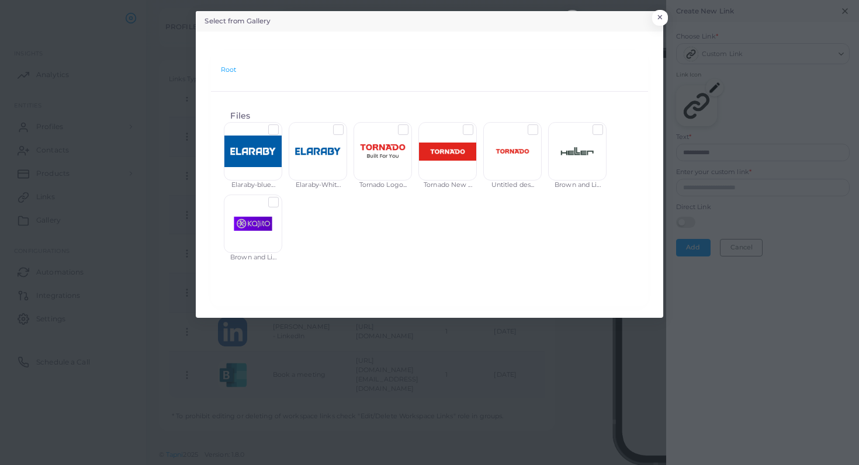
click at [282, 198] on label at bounding box center [282, 198] width 0 height 0
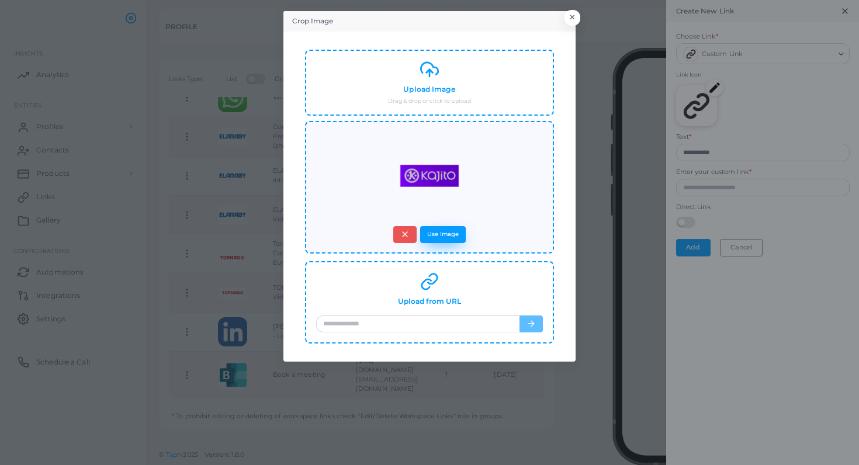
click at [459, 235] on button "Use Image" at bounding box center [443, 234] width 46 height 17
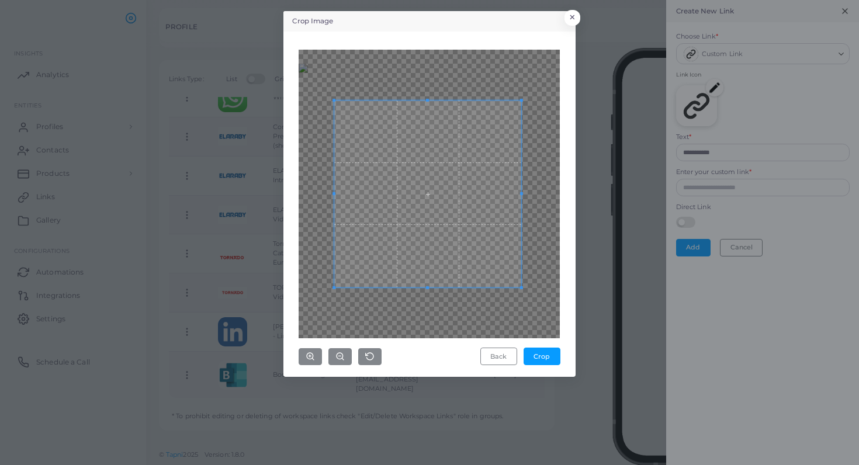
click at [469, 245] on span at bounding box center [427, 194] width 187 height 187
click at [315, 358] on icon "button" at bounding box center [310, 356] width 9 height 9
click at [434, 226] on span at bounding box center [429, 194] width 187 height 187
click at [539, 356] on button "Crop" at bounding box center [542, 357] width 37 height 18
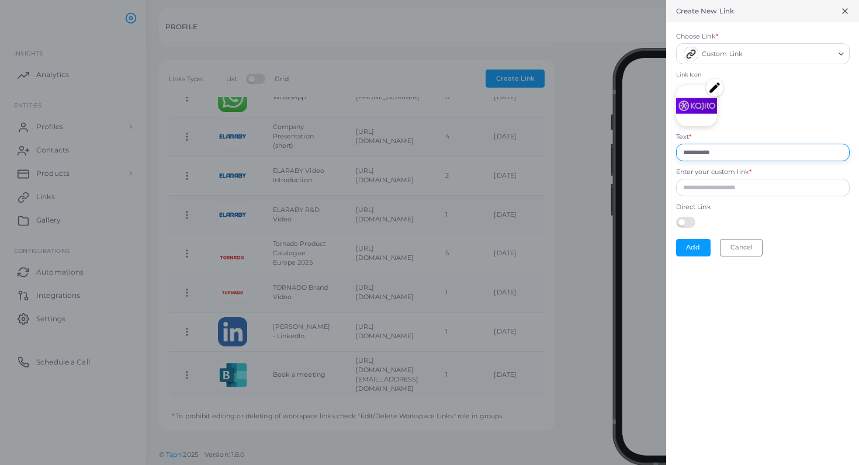
click at [725, 149] on input "**********" at bounding box center [763, 153] width 174 height 18
drag, startPoint x: 739, startPoint y: 149, endPoint x: 648, endPoint y: 152, distance: 91.2
click at [648, 0] on div "**********" at bounding box center [429, 0] width 859 height 0
type input "**********"
click at [697, 246] on button "Add" at bounding box center [693, 248] width 34 height 18
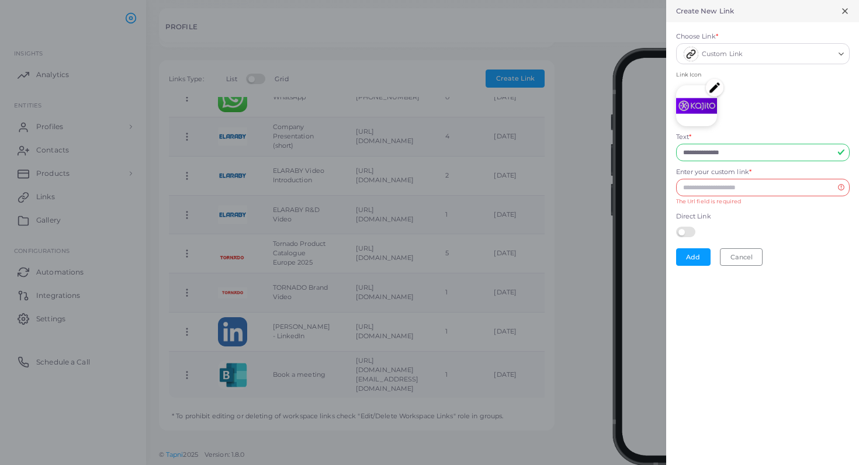
click at [843, 9] on line at bounding box center [845, 11] width 5 height 5
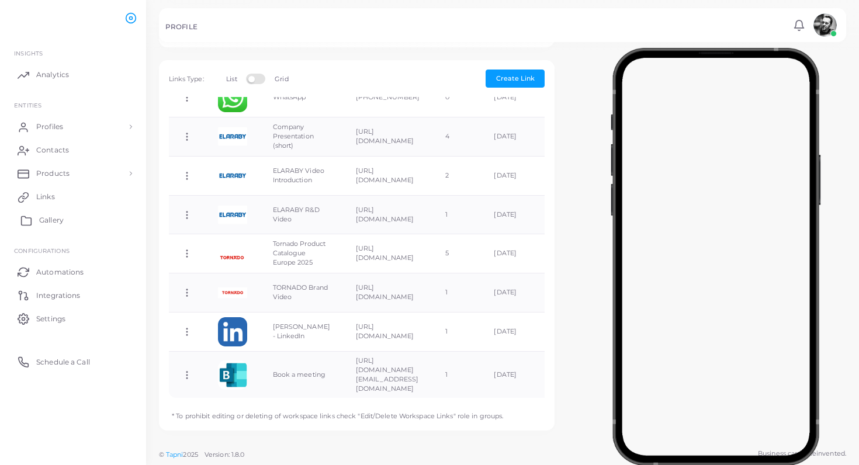
click at [48, 221] on span "Gallery" at bounding box center [51, 220] width 25 height 11
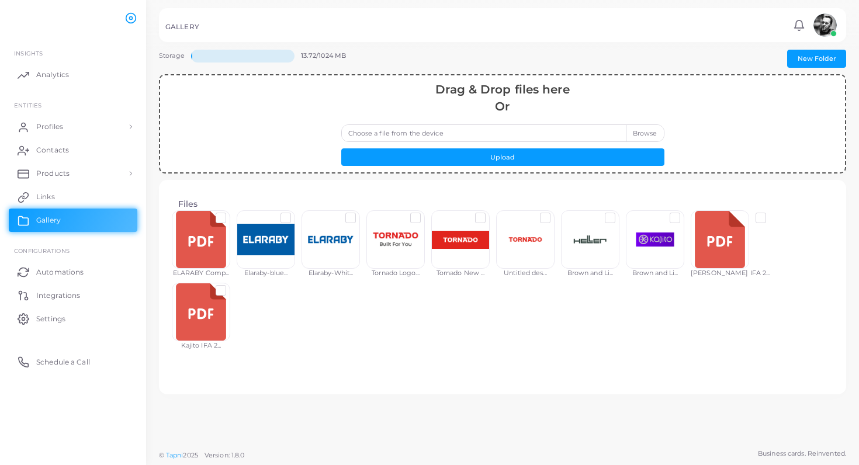
click at [230, 286] on label at bounding box center [230, 286] width 0 height 0
click at [397, 356] on button "Copy URL" at bounding box center [397, 357] width 53 height 18
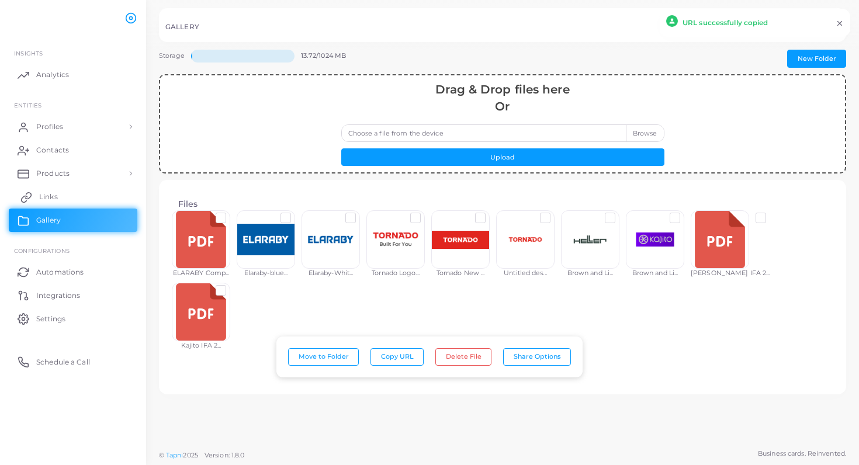
click at [64, 197] on link "Links" at bounding box center [73, 196] width 129 height 23
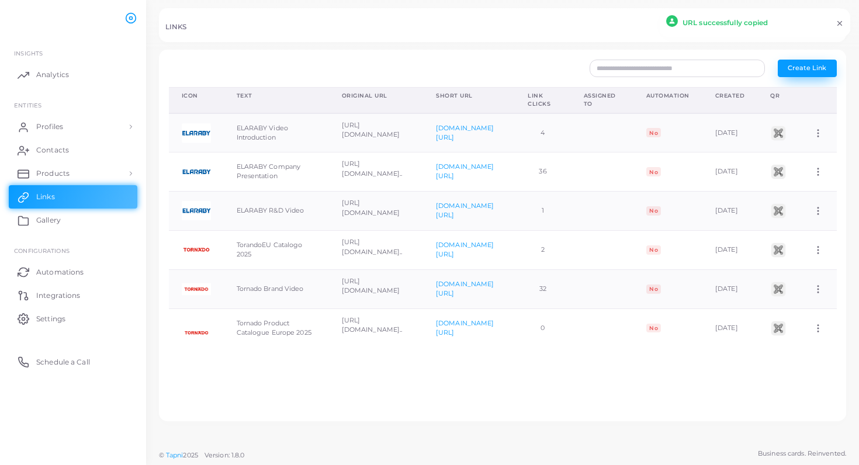
click at [806, 69] on span "Create Link" at bounding box center [807, 68] width 39 height 8
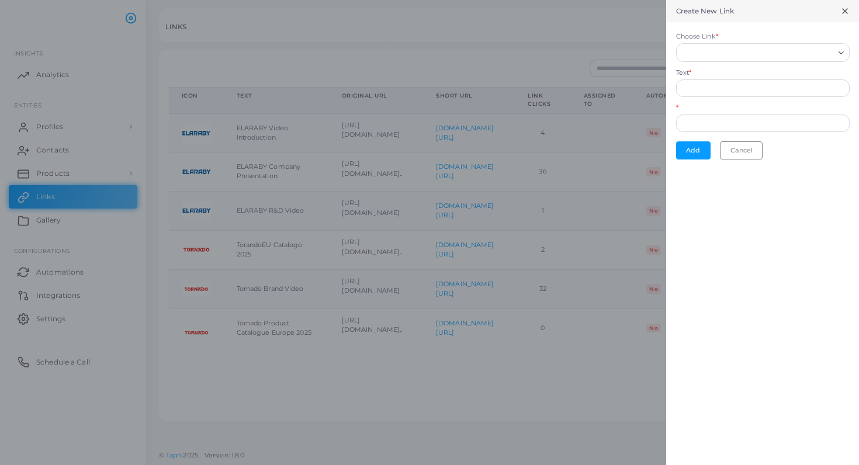
click at [843, 52] on icon "Search for option" at bounding box center [841, 53] width 9 height 9
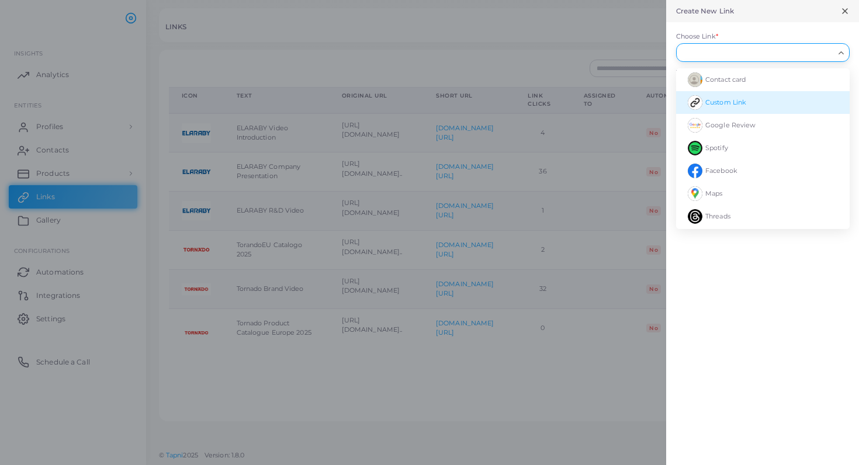
click at [743, 98] on span "Custom Link" at bounding box center [725, 102] width 41 height 8
type input "**********"
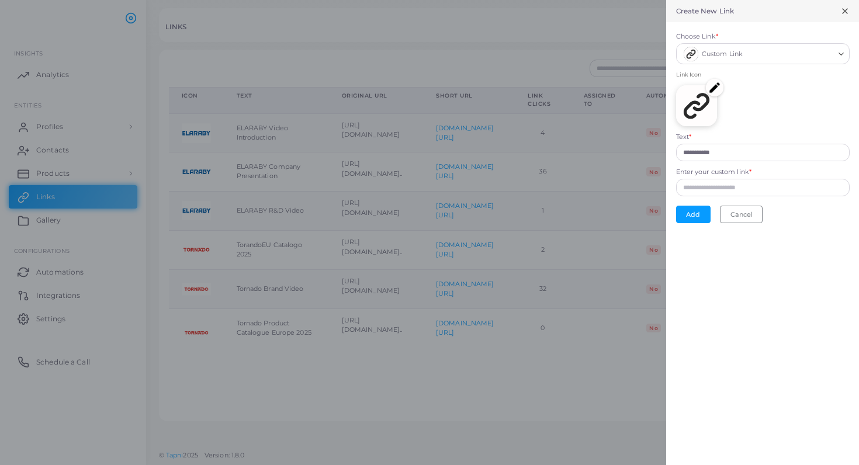
click at [716, 91] on img at bounding box center [715, 88] width 18 height 18
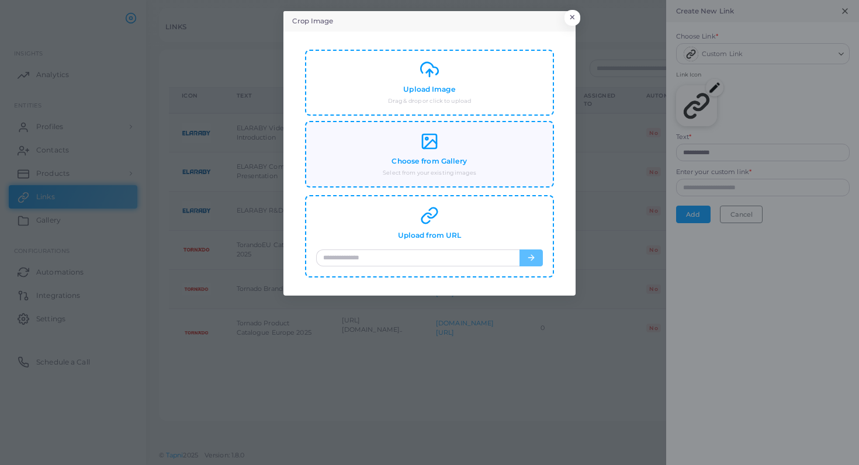
click at [428, 138] on circle at bounding box center [426, 138] width 2 height 2
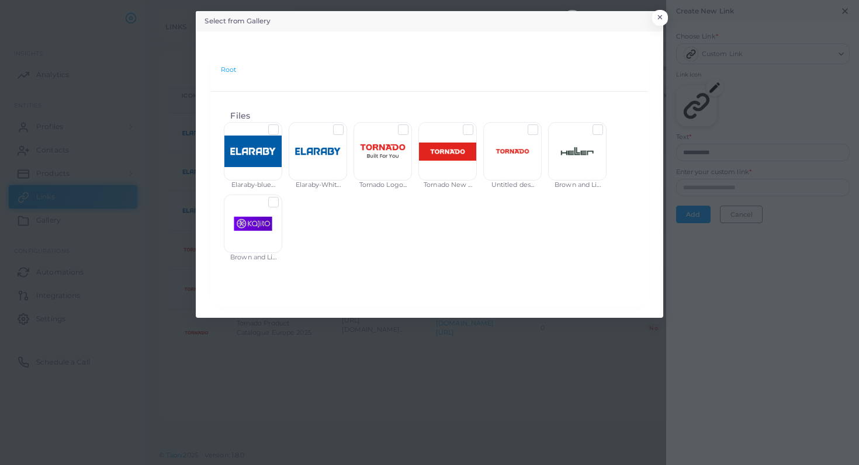
click at [282, 198] on label at bounding box center [282, 198] width 0 height 0
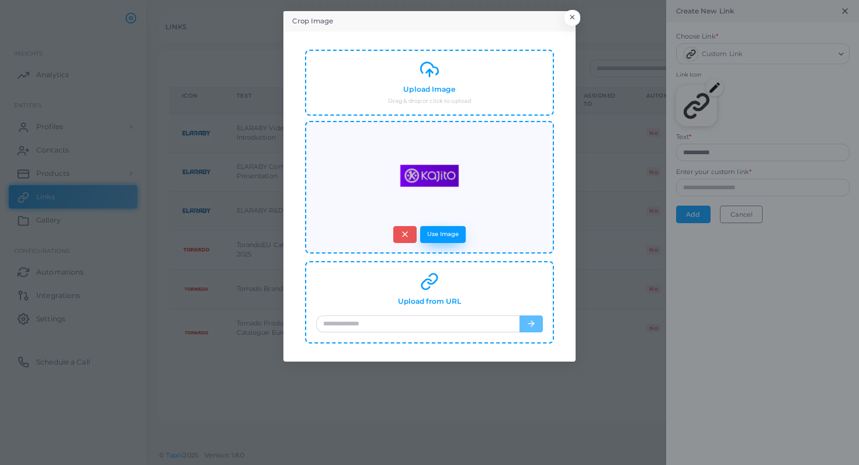
click at [441, 228] on button "Use Image" at bounding box center [443, 234] width 46 height 17
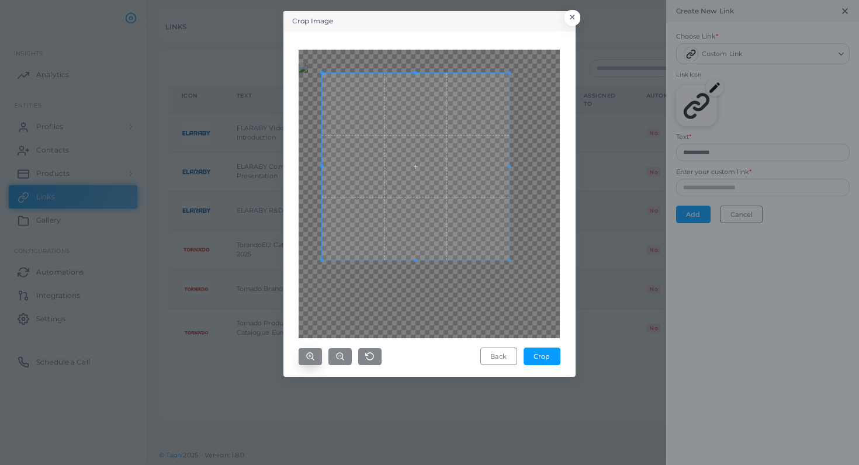
click at [313, 354] on circle "button" at bounding box center [310, 356] width 6 height 6
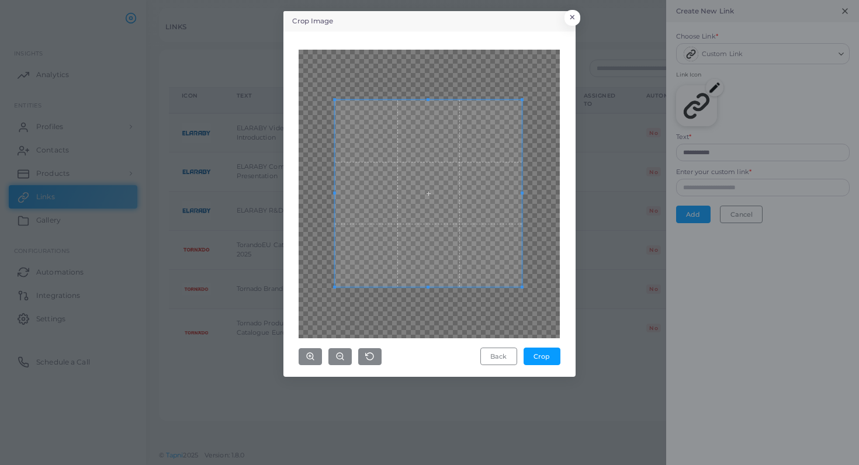
click at [455, 236] on span at bounding box center [428, 193] width 187 height 187
click at [547, 361] on button "Crop" at bounding box center [542, 357] width 37 height 18
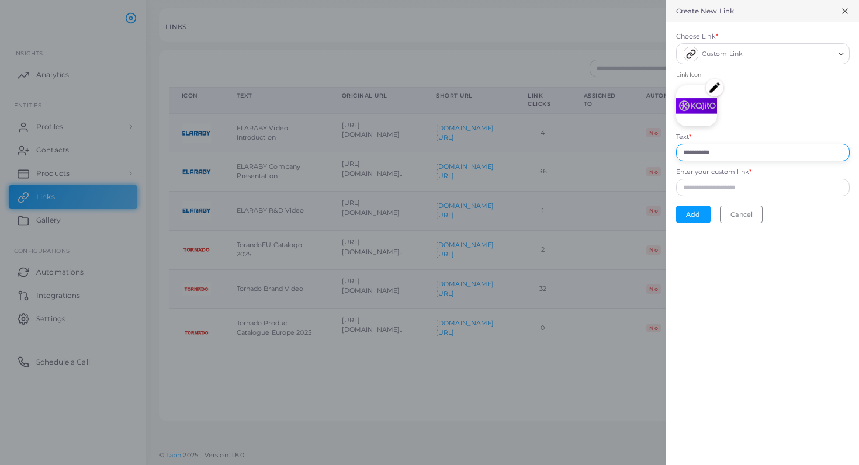
click at [710, 156] on input "**********" at bounding box center [763, 153] width 174 height 18
drag, startPoint x: 749, startPoint y: 147, endPoint x: 661, endPoint y: 147, distance: 87.7
click at [661, 0] on div "**********" at bounding box center [429, 0] width 859 height 0
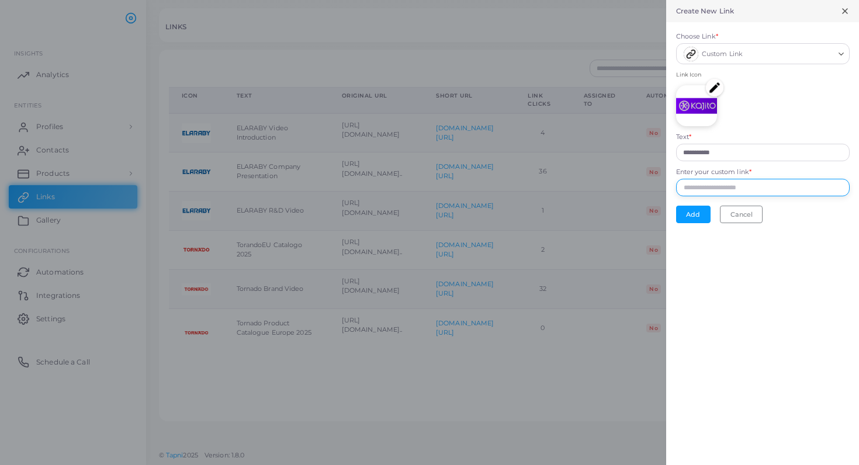
click at [690, 188] on input "Enter your custom link *" at bounding box center [763, 188] width 174 height 18
paste input "**********"
type input "**********"
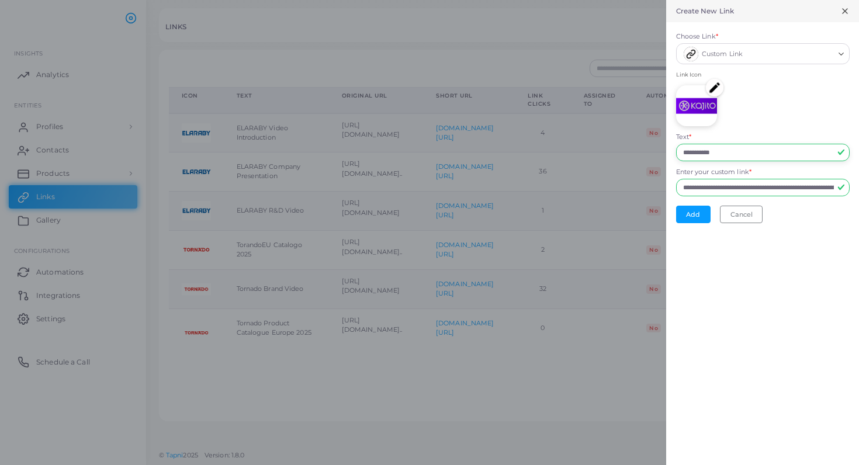
click at [732, 152] on input "**********" at bounding box center [763, 153] width 174 height 18
drag, startPoint x: 732, startPoint y: 152, endPoint x: 671, endPoint y: 154, distance: 60.8
click at [671, 154] on form "**********" at bounding box center [762, 127] width 193 height 211
type input "**********"
click at [688, 217] on button "Add" at bounding box center [693, 215] width 34 height 18
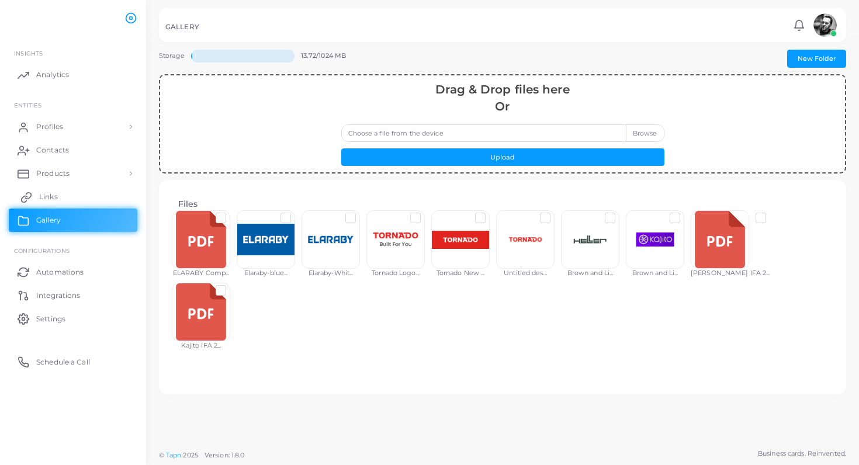
click at [57, 192] on span "Links" at bounding box center [48, 197] width 19 height 11
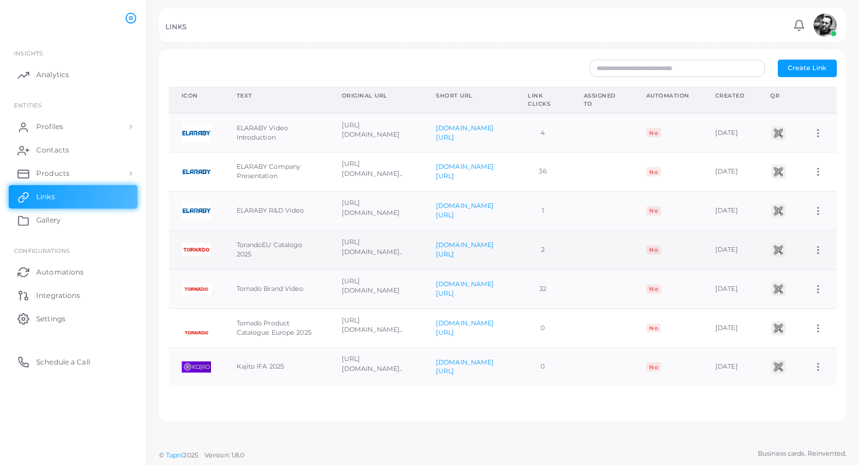
click at [787, 251] on img at bounding box center [779, 250] width 18 height 18
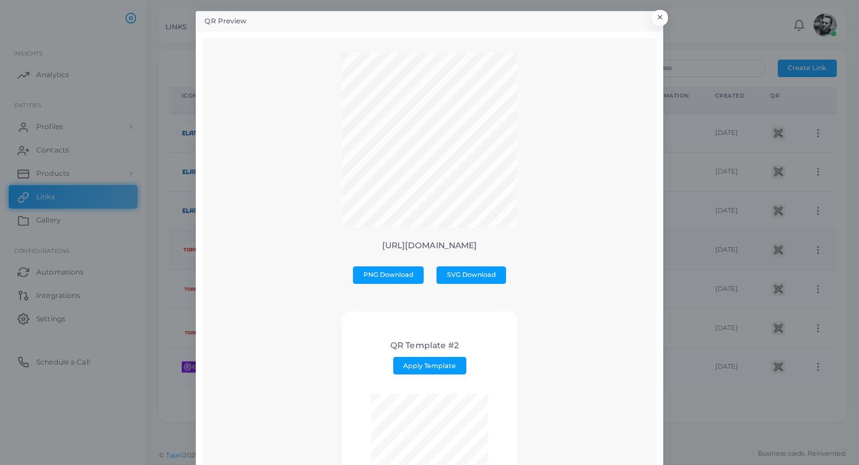
scroll to position [7, 0]
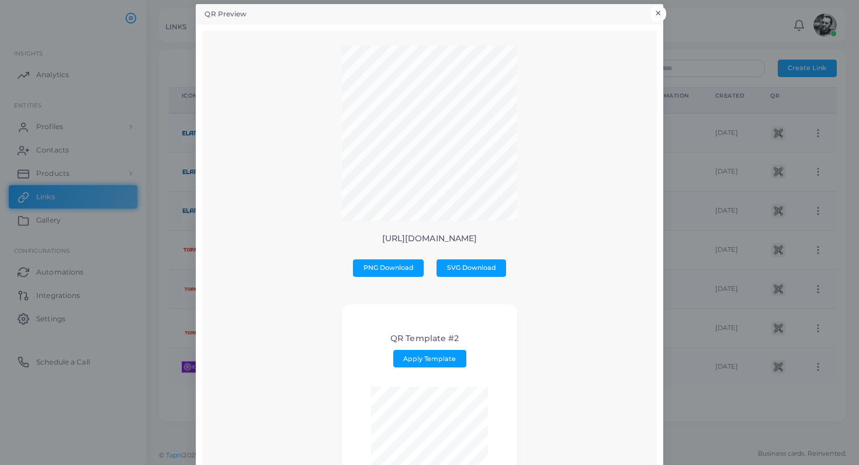
click at [653, 12] on button "×" at bounding box center [658, 13] width 16 height 15
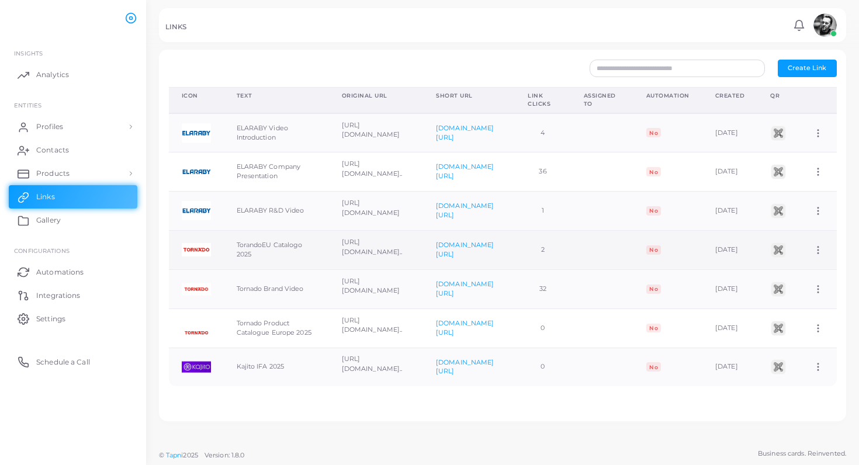
click at [702, 249] on td "No" at bounding box center [667, 250] width 69 height 39
click at [563, 245] on td "2" at bounding box center [543, 250] width 56 height 39
click at [225, 245] on td "TorandoEU Catalogo 2025" at bounding box center [276, 250] width 105 height 39
click at [193, 247] on img at bounding box center [196, 250] width 29 height 29
click at [358, 243] on p "[URL][DOMAIN_NAME].." at bounding box center [376, 246] width 68 height 19
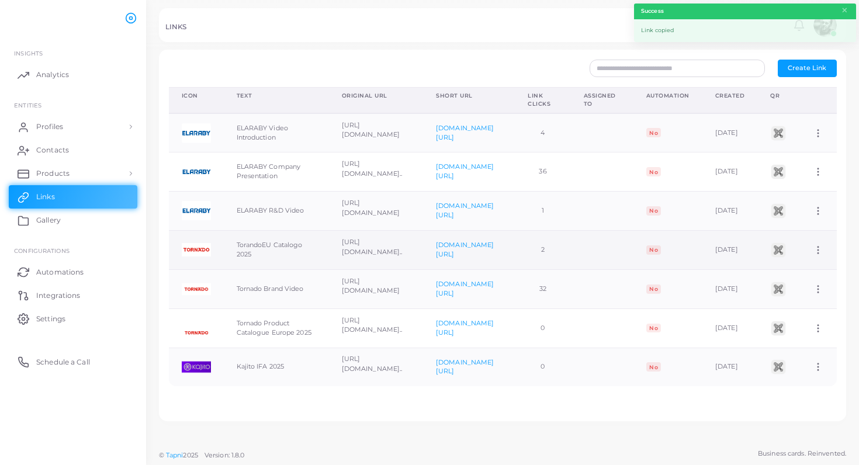
scroll to position [0, 34]
click at [819, 248] on icon at bounding box center [818, 250] width 11 height 11
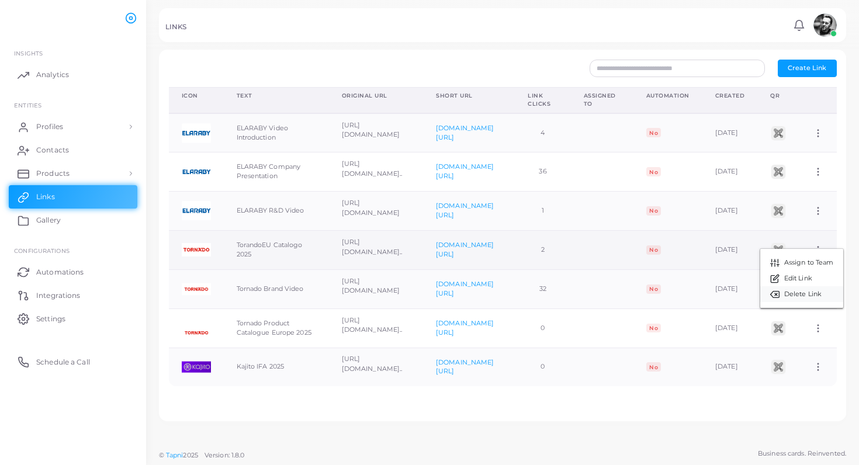
click at [795, 290] on span "Delete Link" at bounding box center [802, 294] width 37 height 9
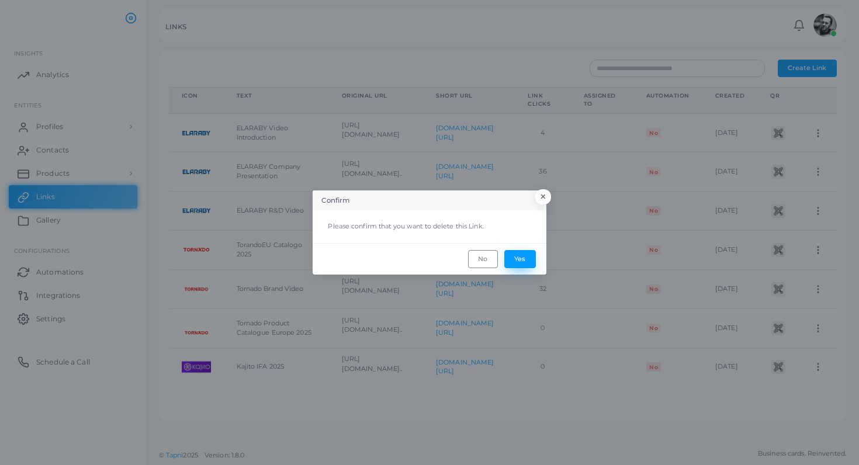
click at [517, 262] on button "Yes" at bounding box center [520, 259] width 32 height 18
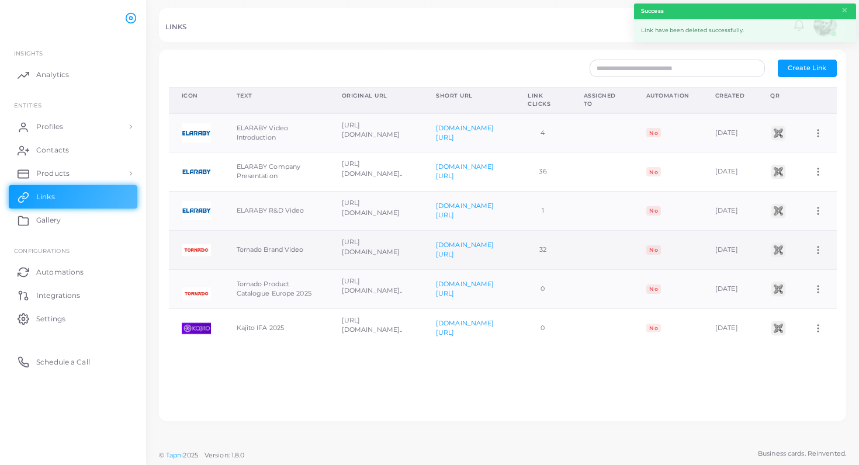
scroll to position [0, 0]
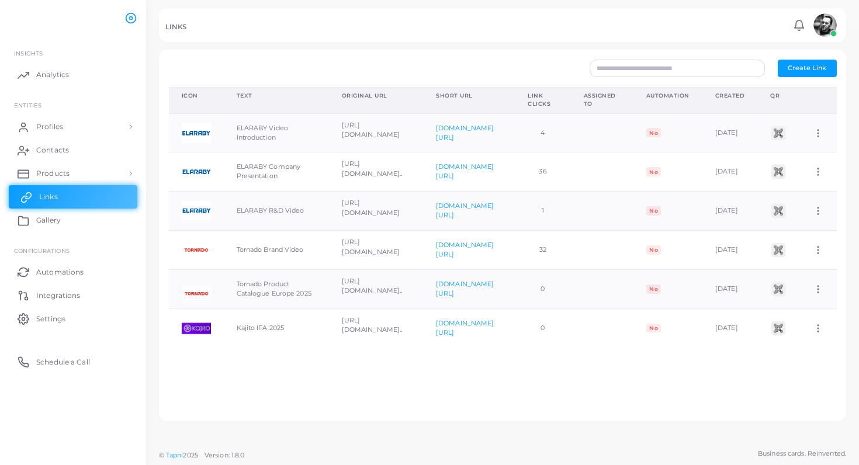
click at [60, 195] on link "Links" at bounding box center [73, 196] width 129 height 23
click at [54, 223] on span "Gallery" at bounding box center [51, 220] width 25 height 11
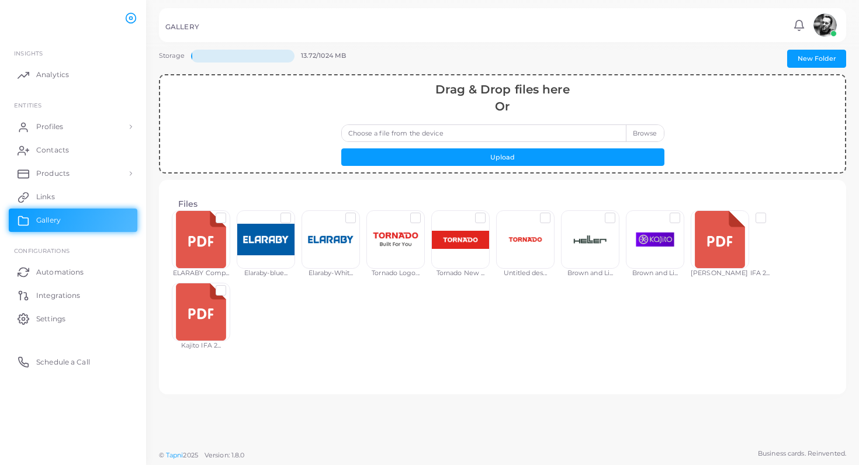
click at [770, 213] on label at bounding box center [770, 213] width 0 height 0
click at [398, 354] on button "Copy URL" at bounding box center [397, 357] width 53 height 18
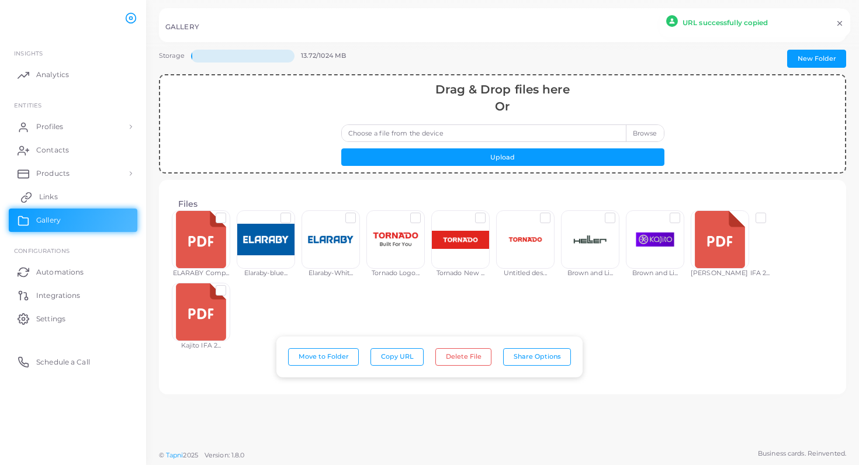
click at [47, 192] on span "Links" at bounding box center [48, 197] width 19 height 11
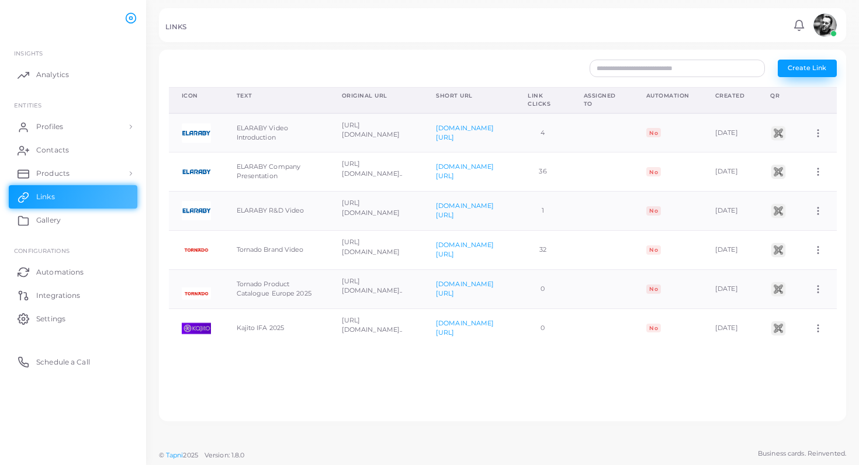
click at [801, 63] on button "Create Link" at bounding box center [807, 69] width 59 height 18
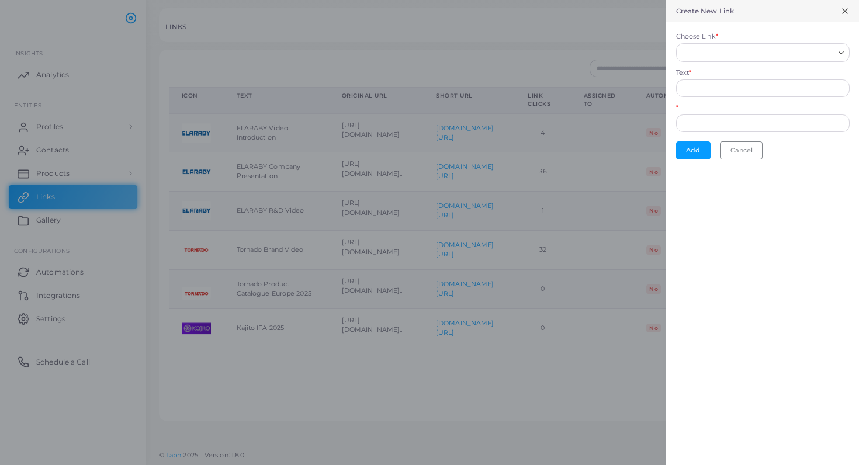
click at [843, 50] on icon "Search for option" at bounding box center [841, 53] width 9 height 9
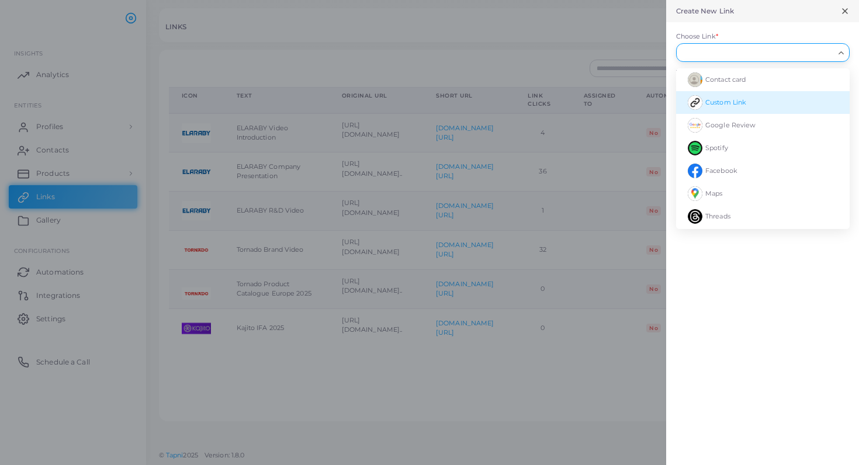
click at [712, 95] on li "Custom Link" at bounding box center [763, 102] width 174 height 23
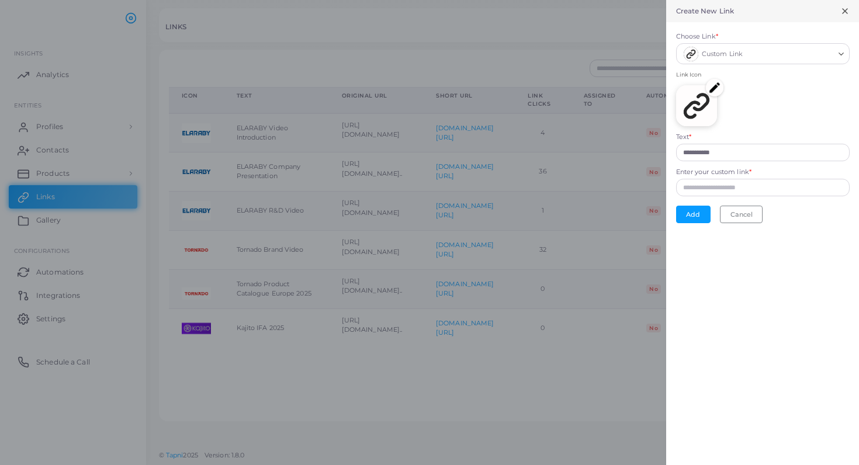
click at [714, 89] on img at bounding box center [715, 88] width 18 height 18
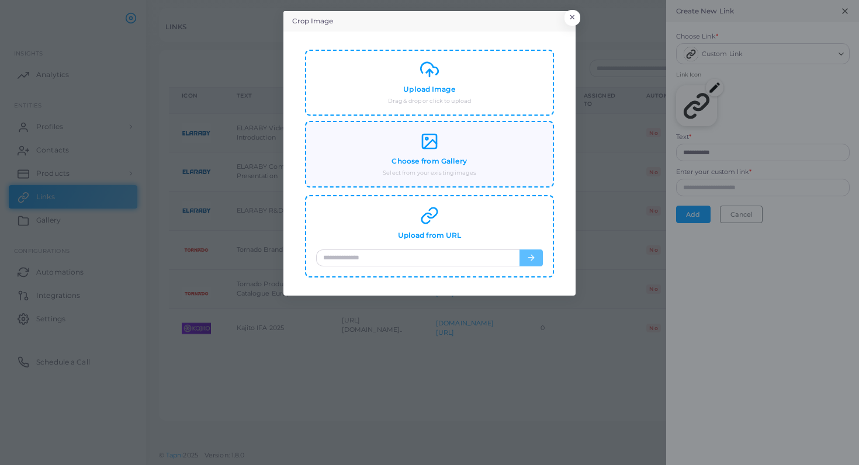
click at [448, 161] on h4 "Choose from Gallery" at bounding box center [429, 161] width 75 height 9
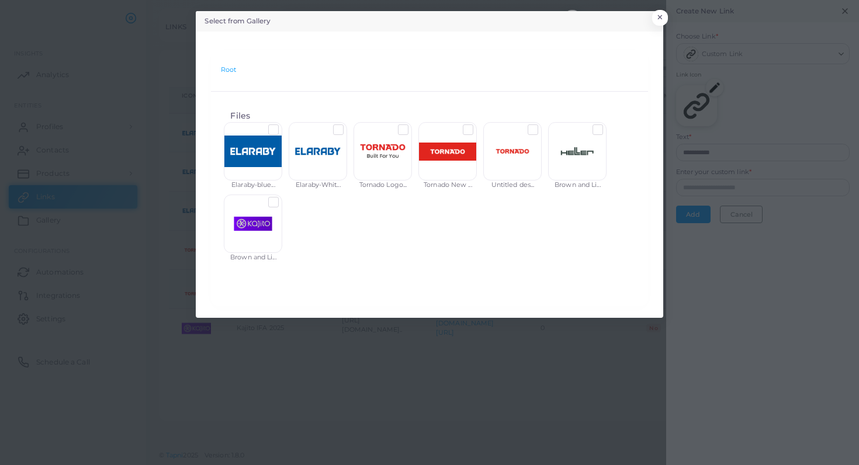
click at [607, 125] on label at bounding box center [607, 125] width 0 height 0
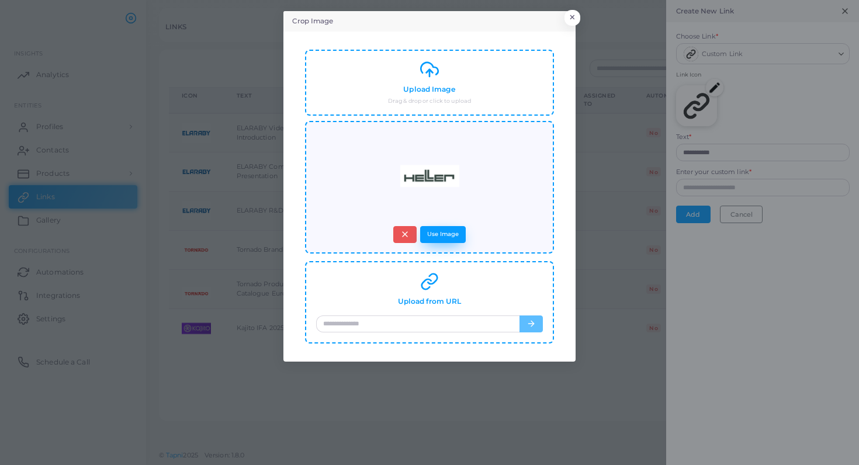
click at [454, 235] on button "Use Image" at bounding box center [443, 234] width 46 height 17
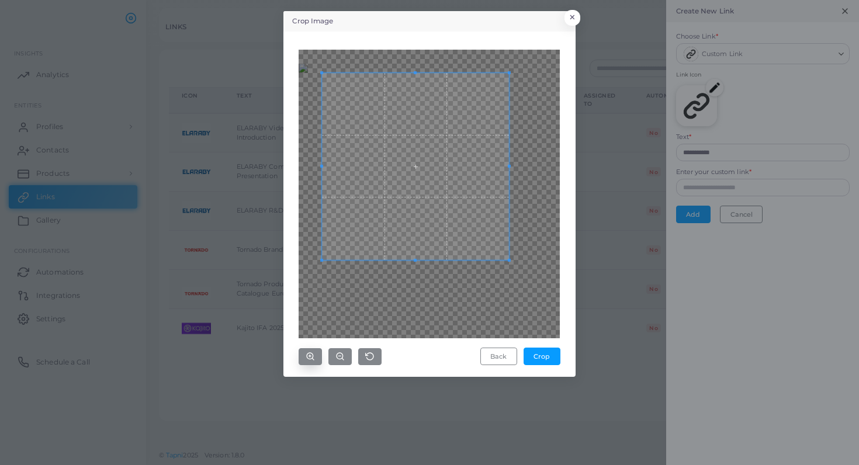
click at [308, 355] on icon "button" at bounding box center [310, 356] width 9 height 9
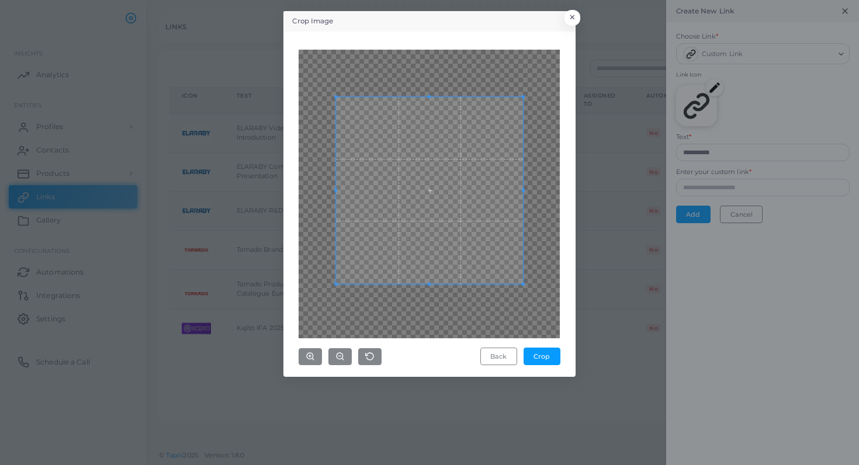
click at [416, 245] on span at bounding box center [429, 190] width 187 height 187
click at [415, 244] on span at bounding box center [428, 190] width 187 height 187
click at [538, 361] on button "Crop" at bounding box center [542, 357] width 37 height 18
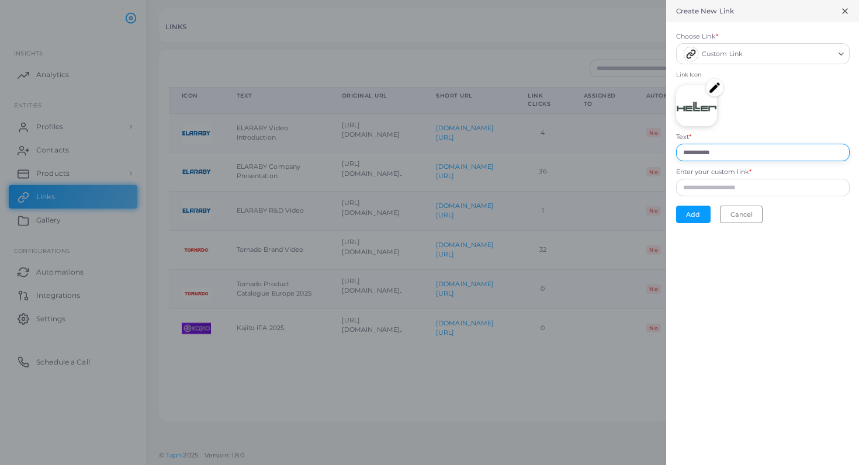
drag, startPoint x: 730, startPoint y: 153, endPoint x: 646, endPoint y: 153, distance: 84.2
click at [646, 0] on div "**********" at bounding box center [429, 0] width 859 height 0
type input "**********"
click at [694, 188] on input "Enter your custom link *" at bounding box center [763, 188] width 174 height 18
paste input "**********"
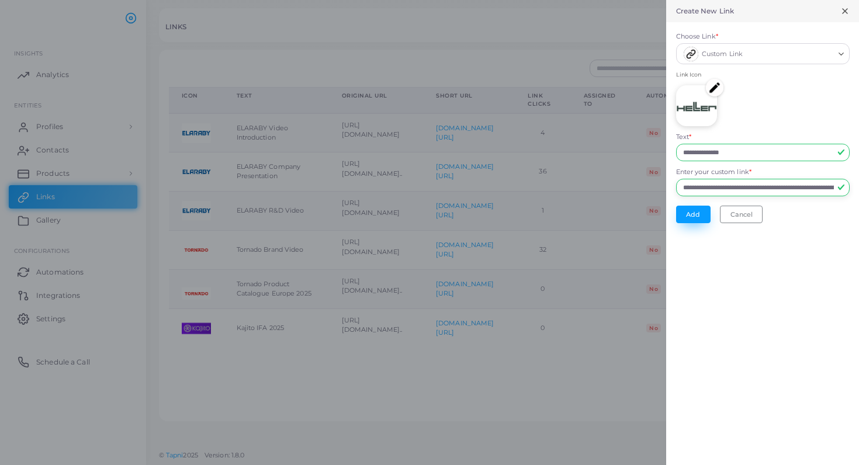
type input "**********"
click at [693, 208] on button "Add" at bounding box center [693, 215] width 34 height 18
